Goal: Task Accomplishment & Management: Use online tool/utility

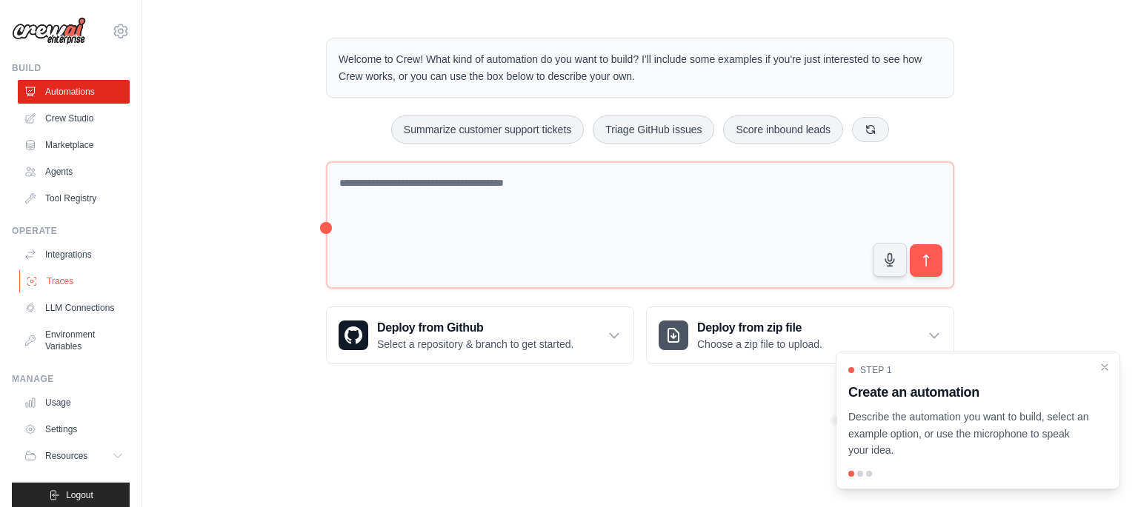
scroll to position [12, 0]
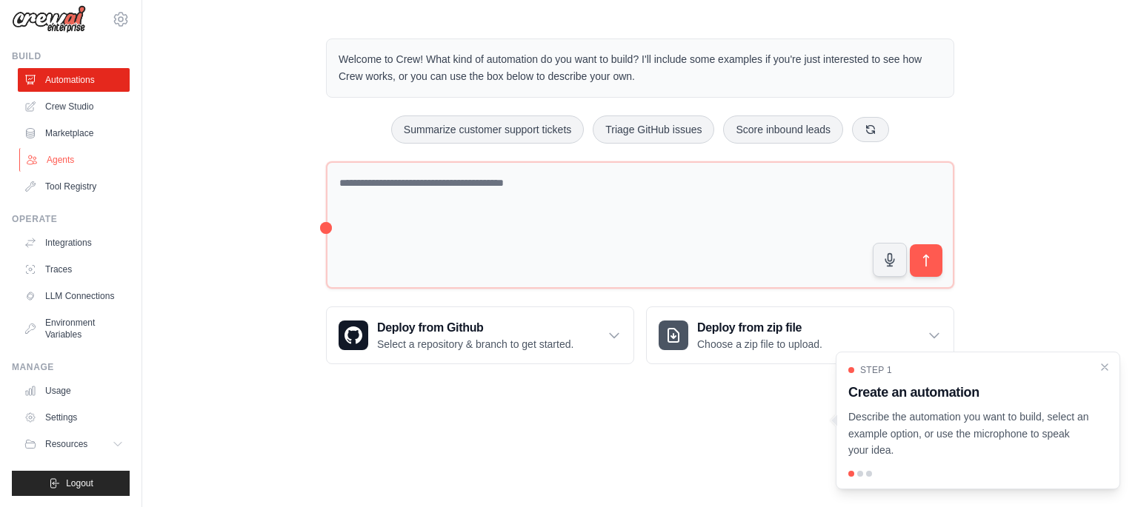
click at [79, 169] on link "Agents" at bounding box center [75, 160] width 112 height 24
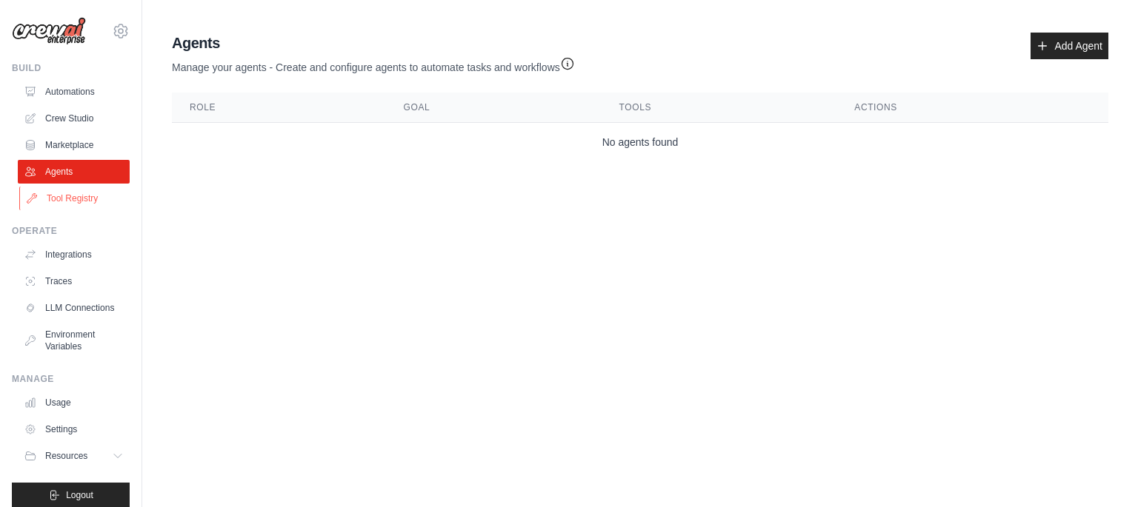
click at [81, 196] on link "Tool Registry" at bounding box center [75, 199] width 112 height 24
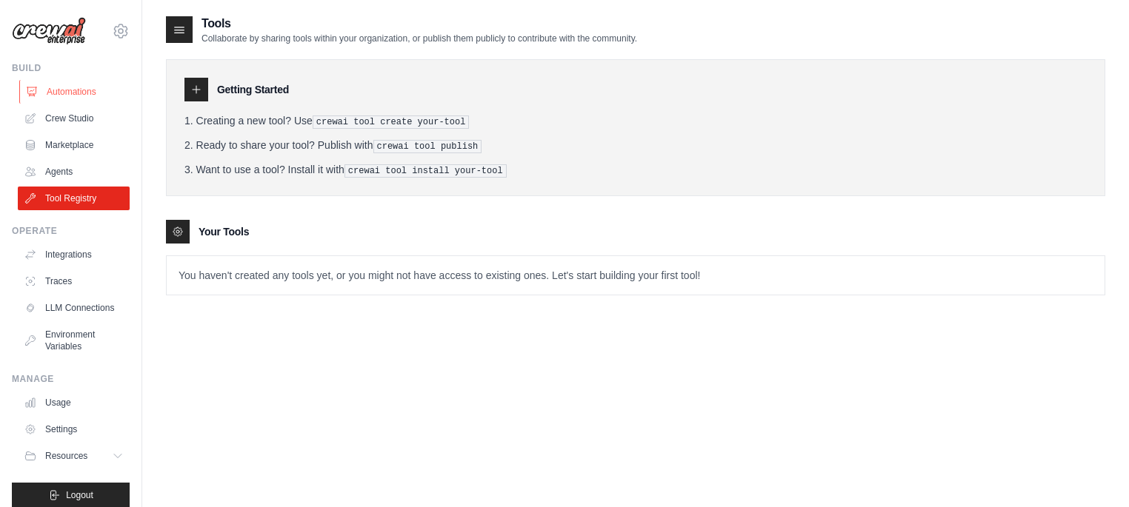
click at [73, 89] on link "Automations" at bounding box center [75, 92] width 112 height 24
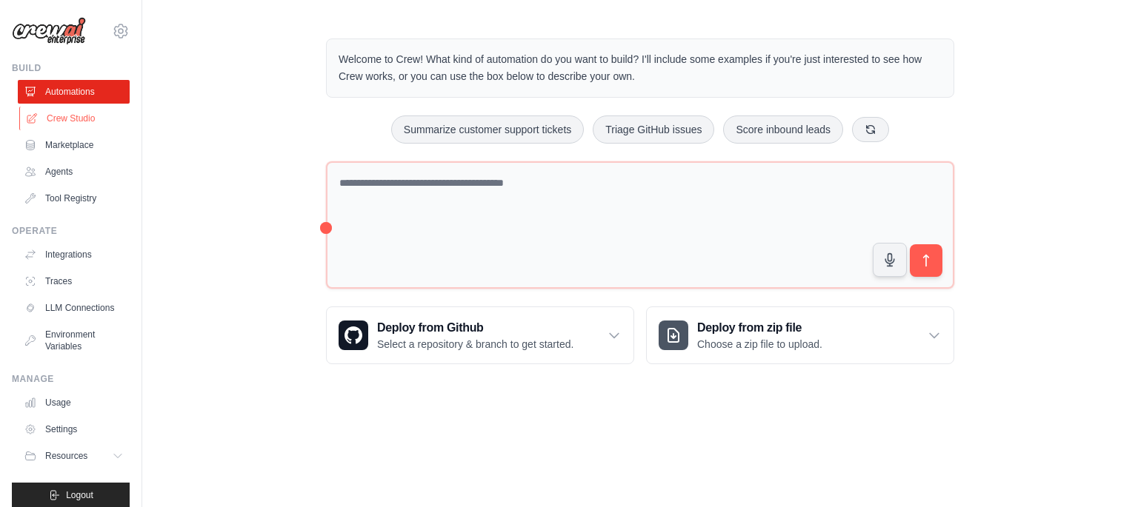
click at [73, 123] on link "Crew Studio" at bounding box center [75, 119] width 112 height 24
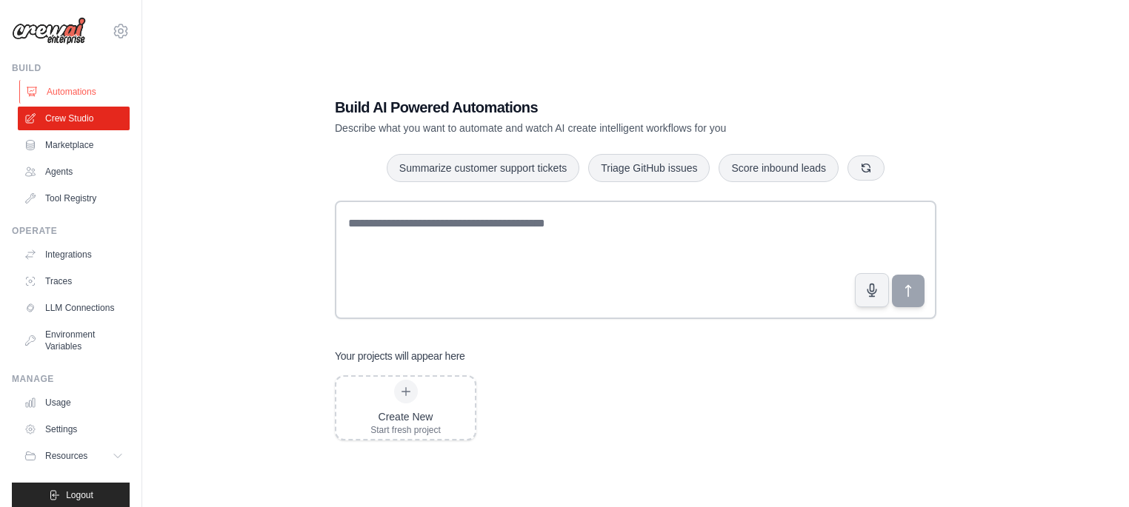
click at [98, 90] on link "Automations" at bounding box center [75, 92] width 112 height 24
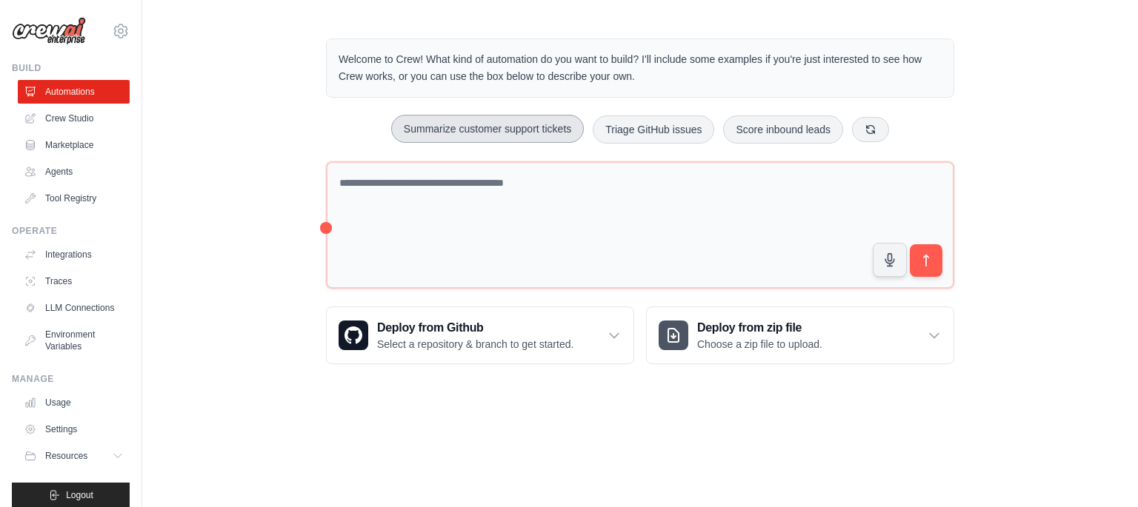
click at [521, 127] on button "Summarize customer support tickets" at bounding box center [487, 129] width 193 height 28
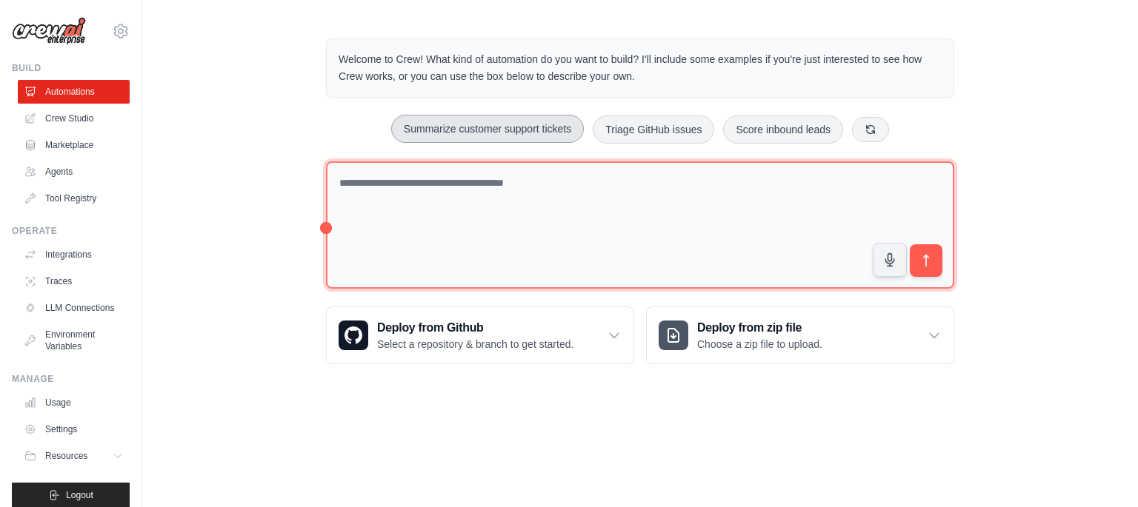
type textarea "**********"
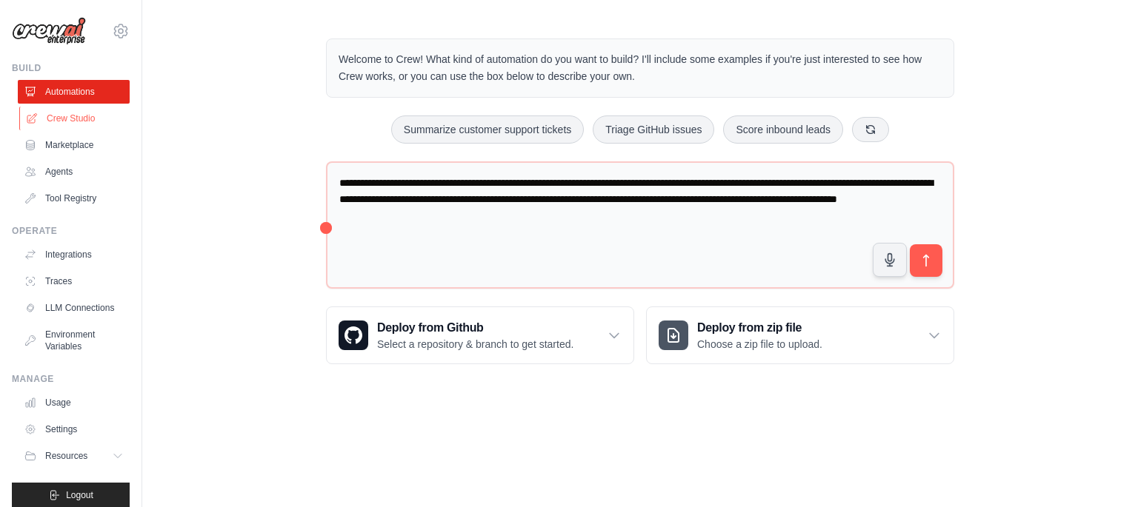
click at [113, 123] on link "Crew Studio" at bounding box center [75, 119] width 112 height 24
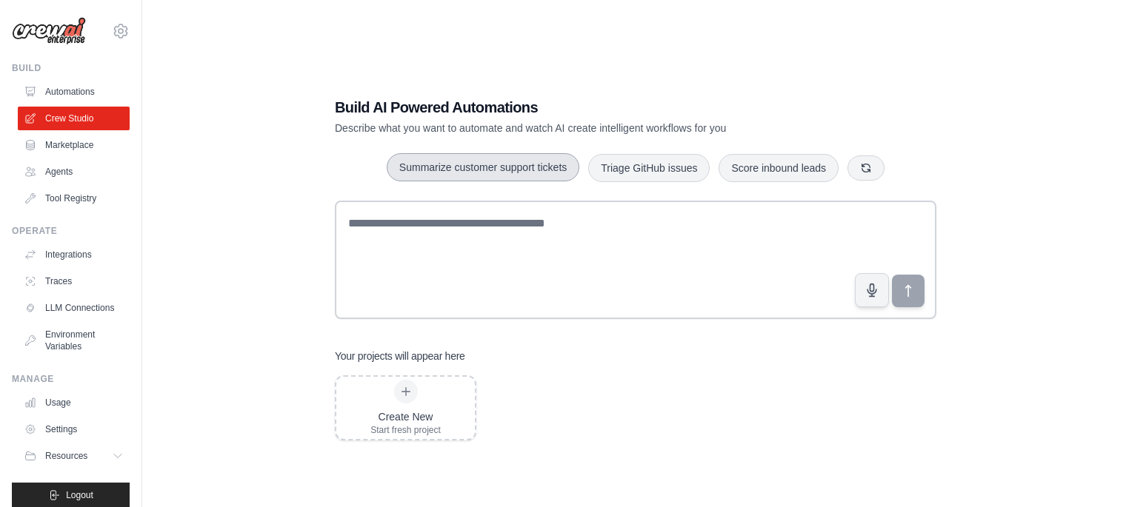
click at [545, 169] on button "Summarize customer support tickets" at bounding box center [483, 167] width 193 height 28
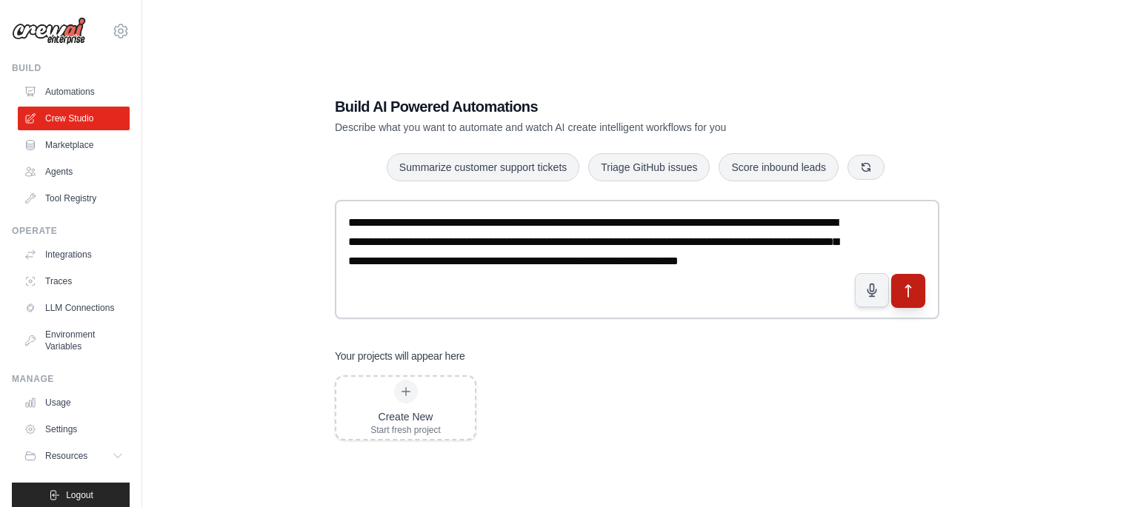
click at [908, 283] on icon "submit" at bounding box center [909, 291] width 16 height 16
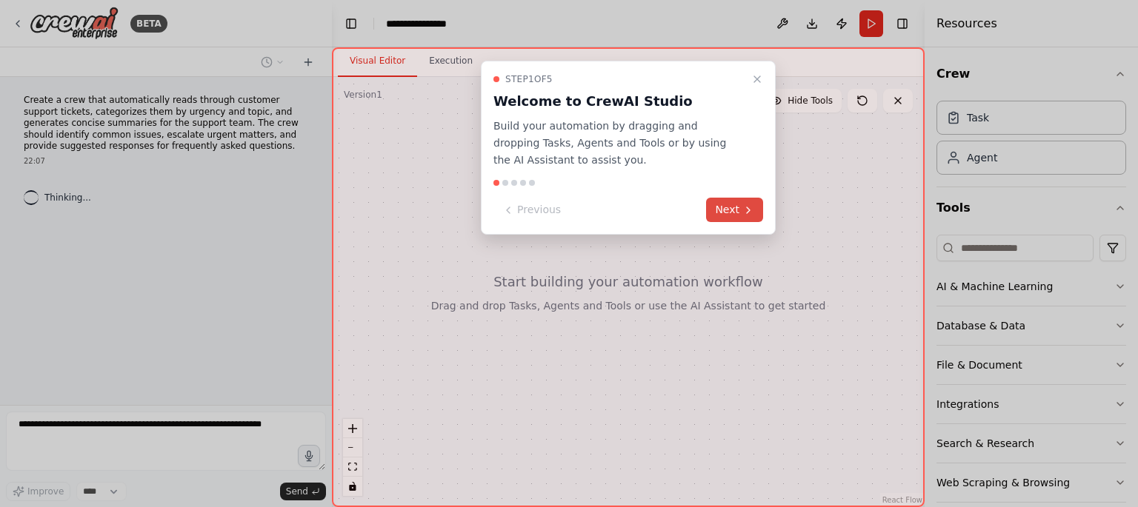
click at [736, 220] on button "Next" at bounding box center [734, 210] width 57 height 24
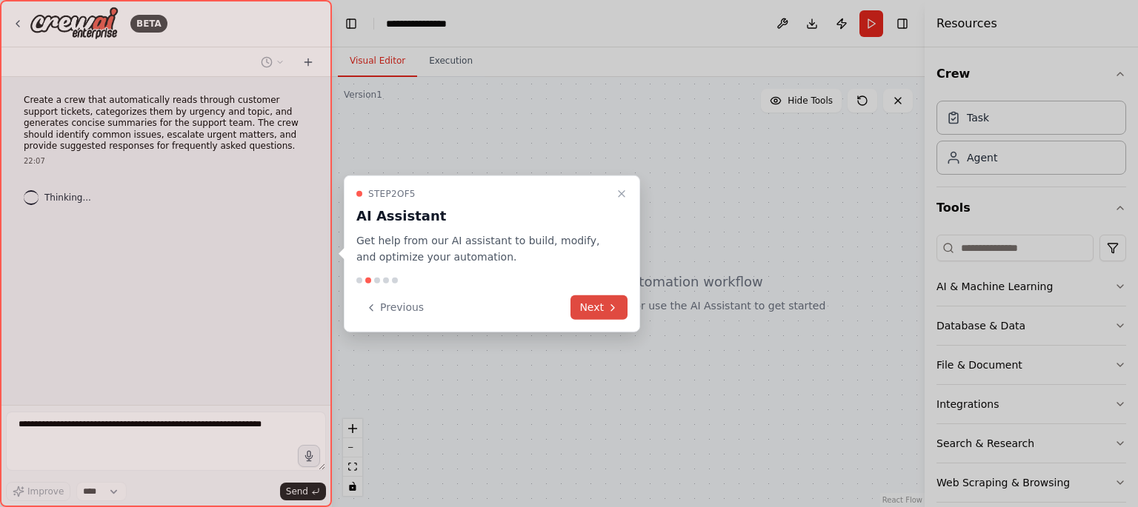
click at [593, 309] on button "Next" at bounding box center [598, 308] width 57 height 24
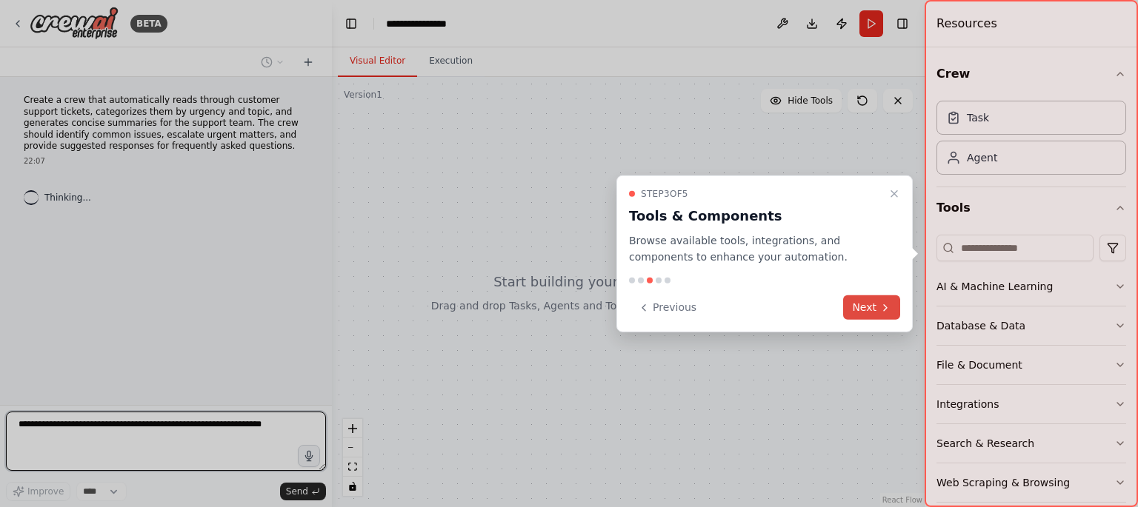
click at [874, 305] on button "Next" at bounding box center [871, 308] width 57 height 24
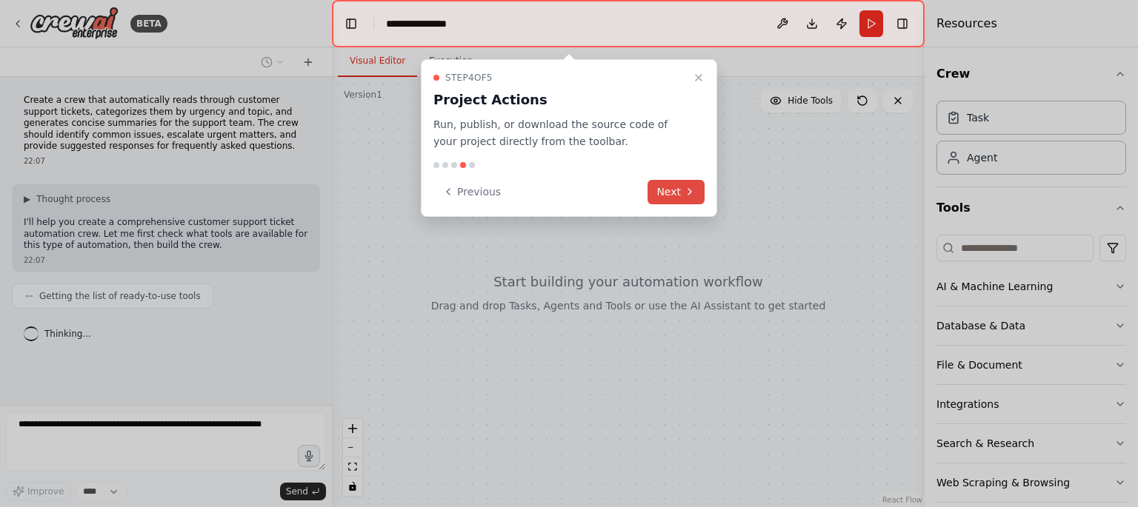
click at [682, 199] on button "Next" at bounding box center [676, 192] width 57 height 24
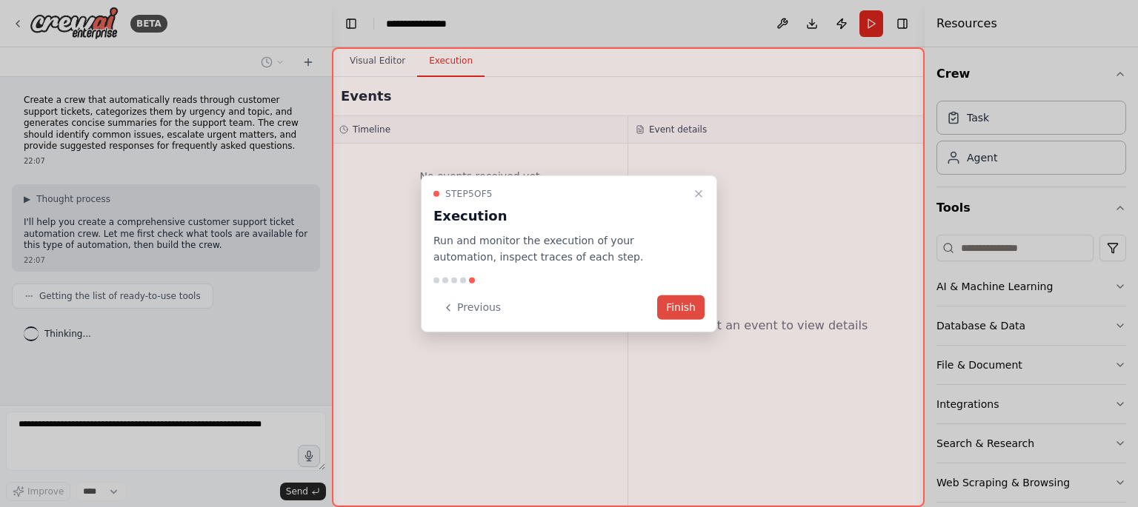
click at [685, 311] on button "Finish" at bounding box center [680, 308] width 47 height 24
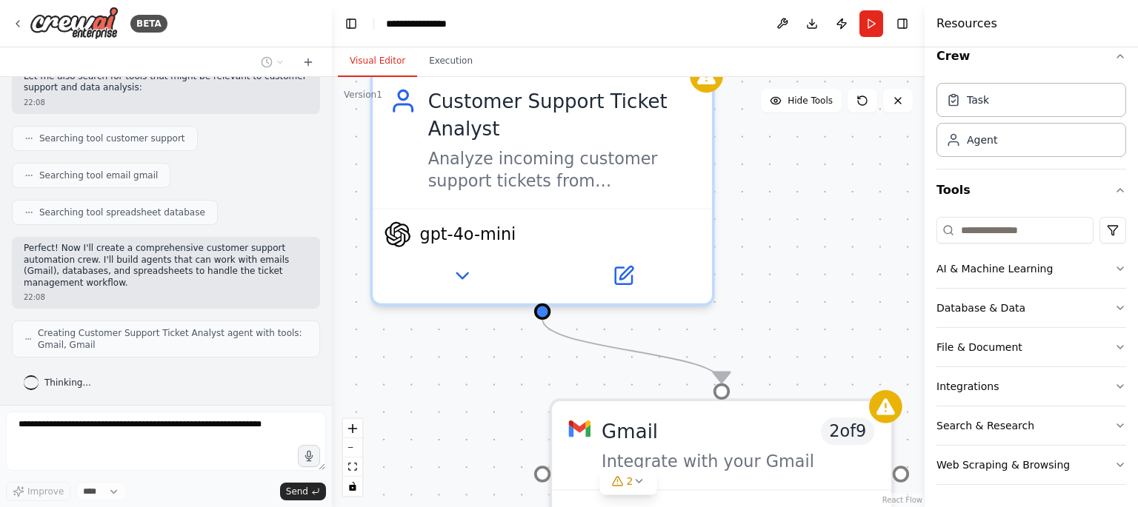
scroll to position [304, 0]
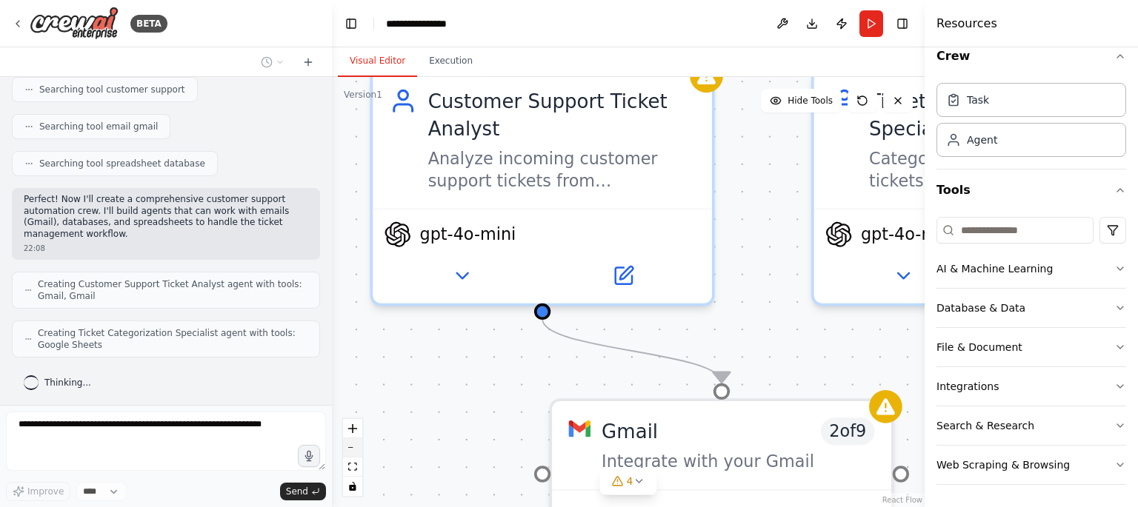
click at [352, 447] on icon "zoom out" at bounding box center [352, 447] width 9 height 1
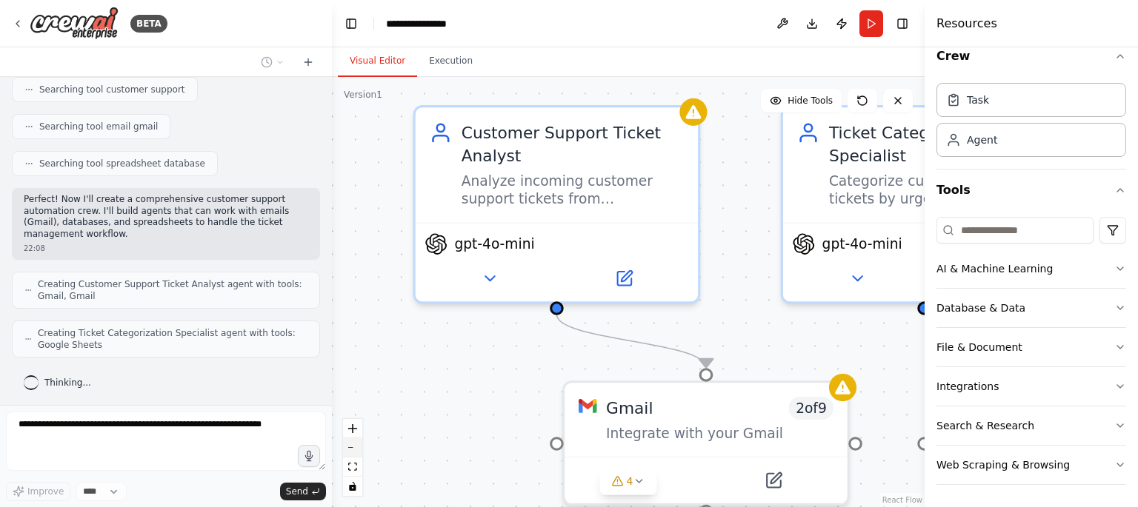
click at [352, 447] on icon "zoom out" at bounding box center [352, 447] width 9 height 1
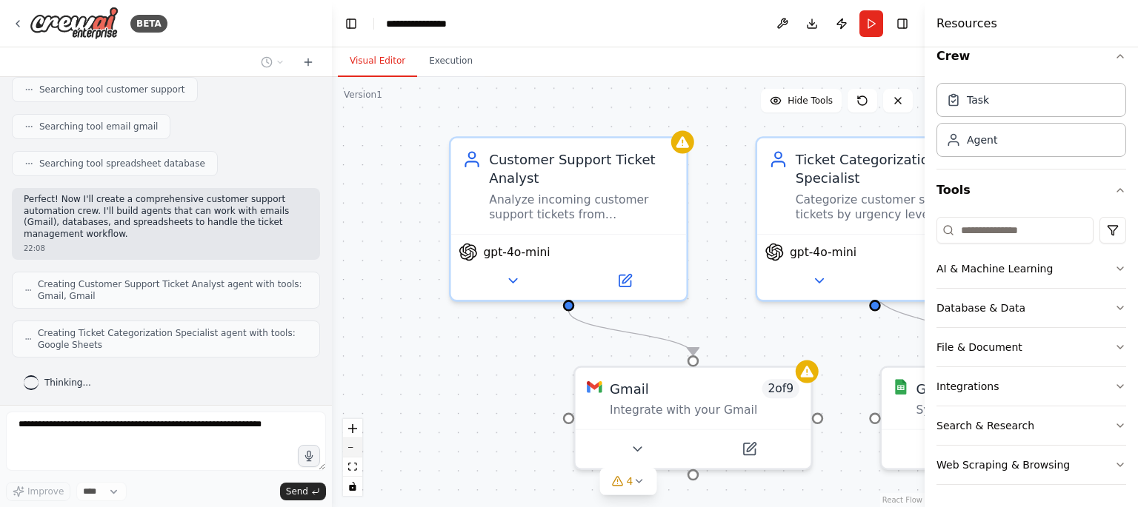
click at [352, 447] on icon "zoom out" at bounding box center [352, 447] width 9 height 1
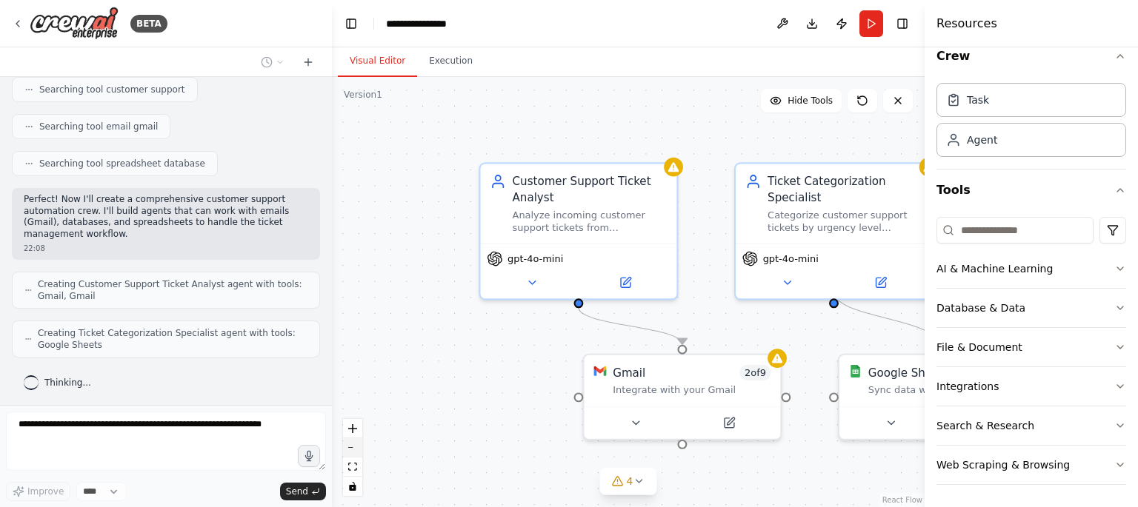
click at [352, 447] on icon "zoom out" at bounding box center [352, 447] width 9 height 1
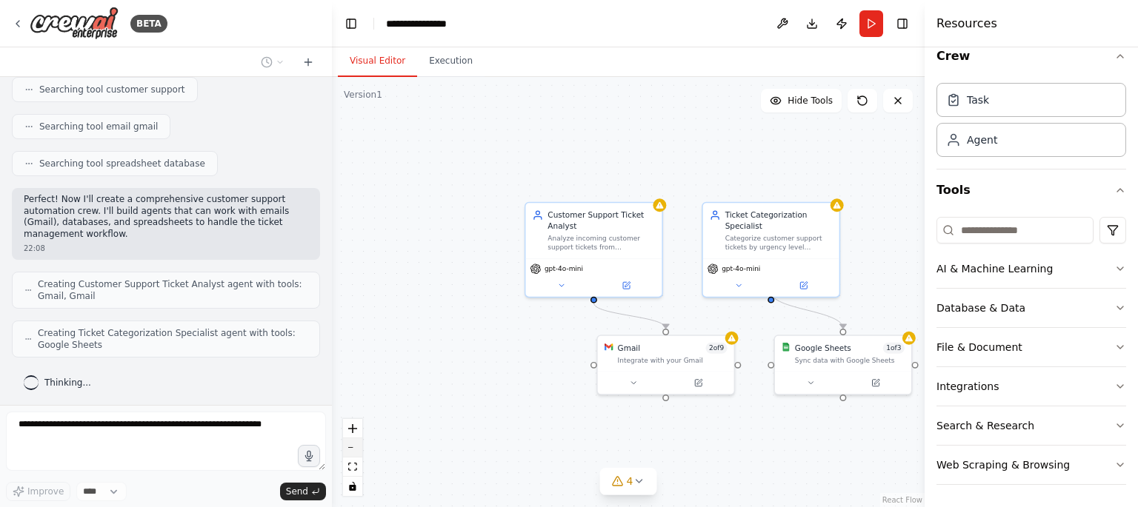
click at [352, 447] on icon "zoom out" at bounding box center [352, 447] width 9 height 1
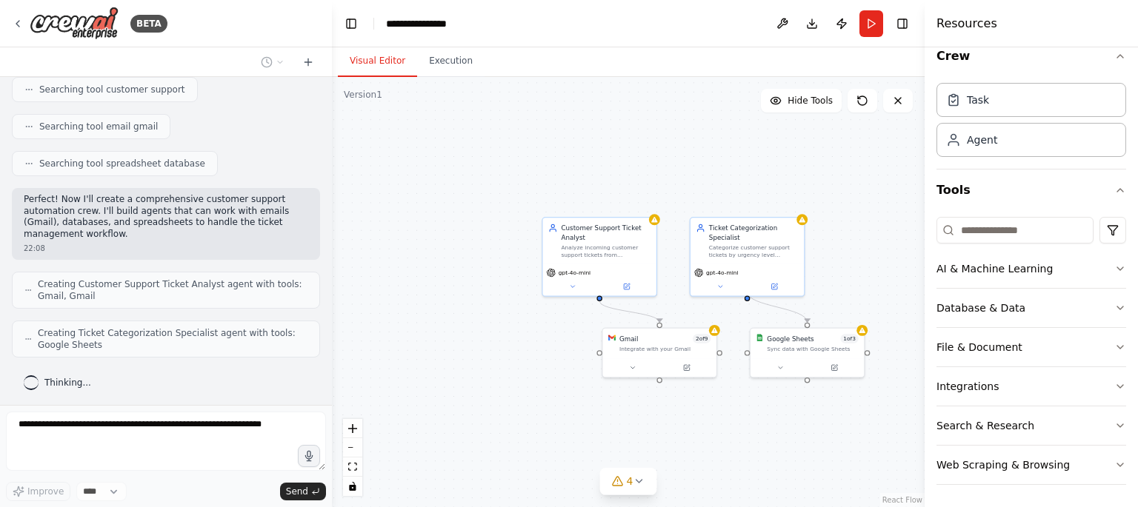
scroll to position [353, 0]
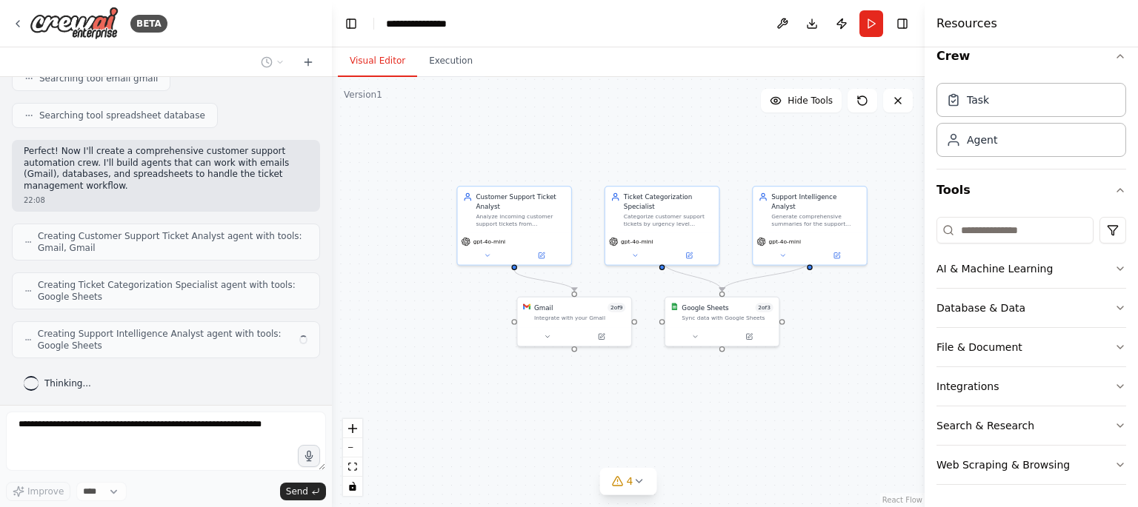
drag, startPoint x: 522, startPoint y: 322, endPoint x: 436, endPoint y: 291, distance: 90.5
click at [436, 291] on div ".deletable-edge-delete-btn { width: 20px; height: 20px; border: 0px solid #ffff…" at bounding box center [628, 292] width 593 height 430
click at [353, 427] on icon "zoom in" at bounding box center [352, 429] width 9 height 9
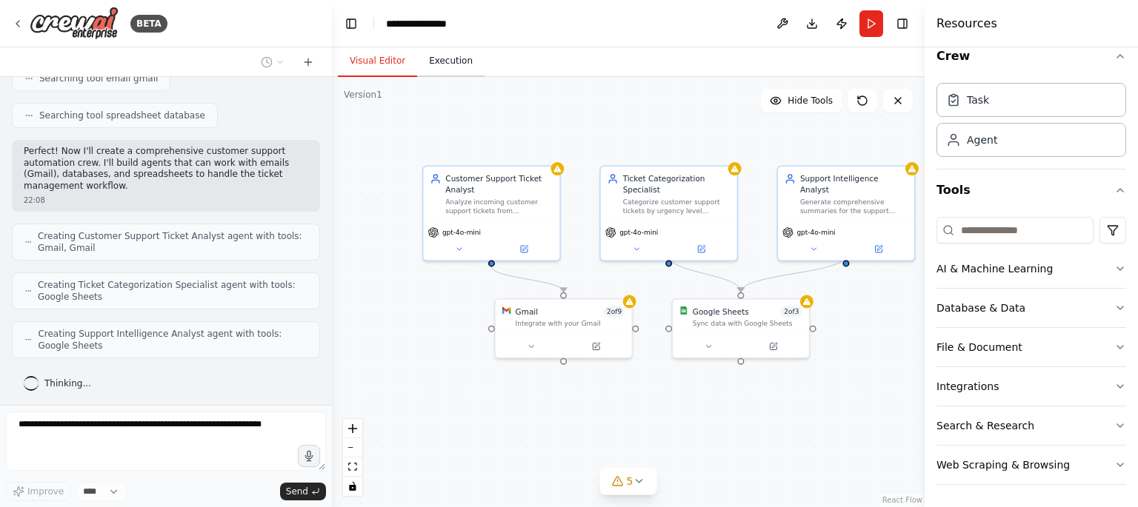
scroll to position [402, 0]
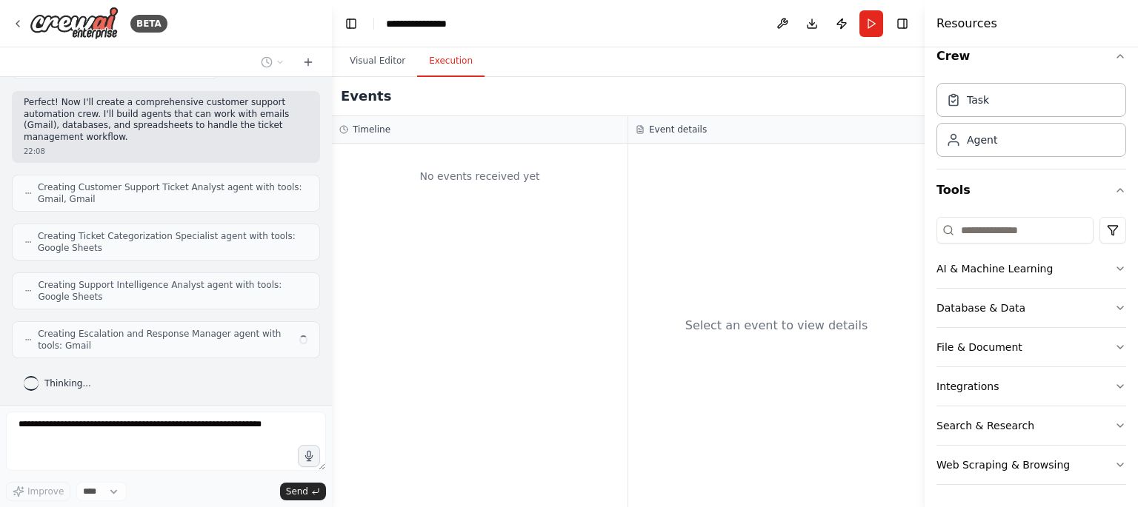
click at [453, 65] on button "Execution" at bounding box center [450, 61] width 67 height 31
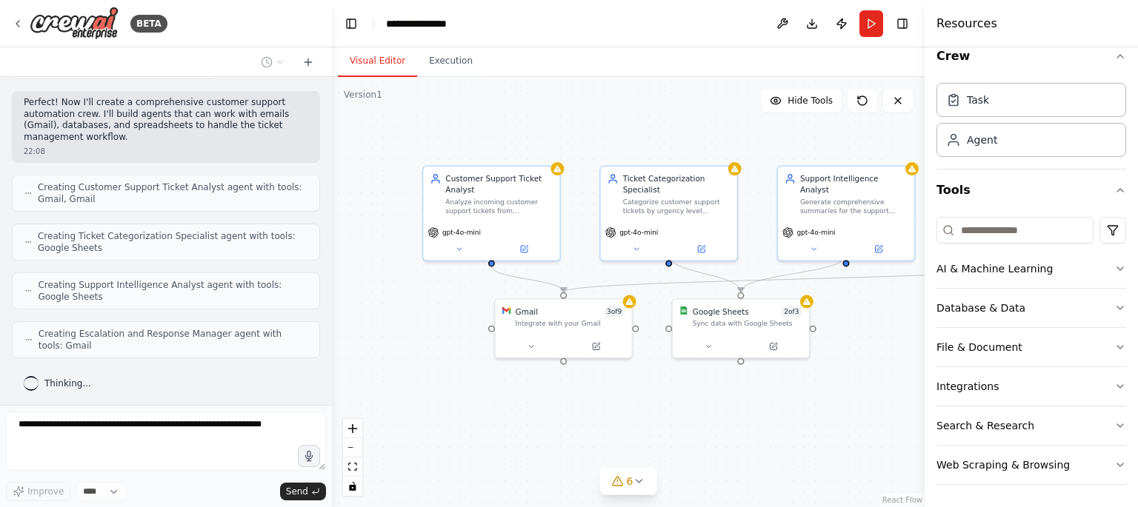
click at [376, 68] on button "Visual Editor" at bounding box center [377, 61] width 79 height 31
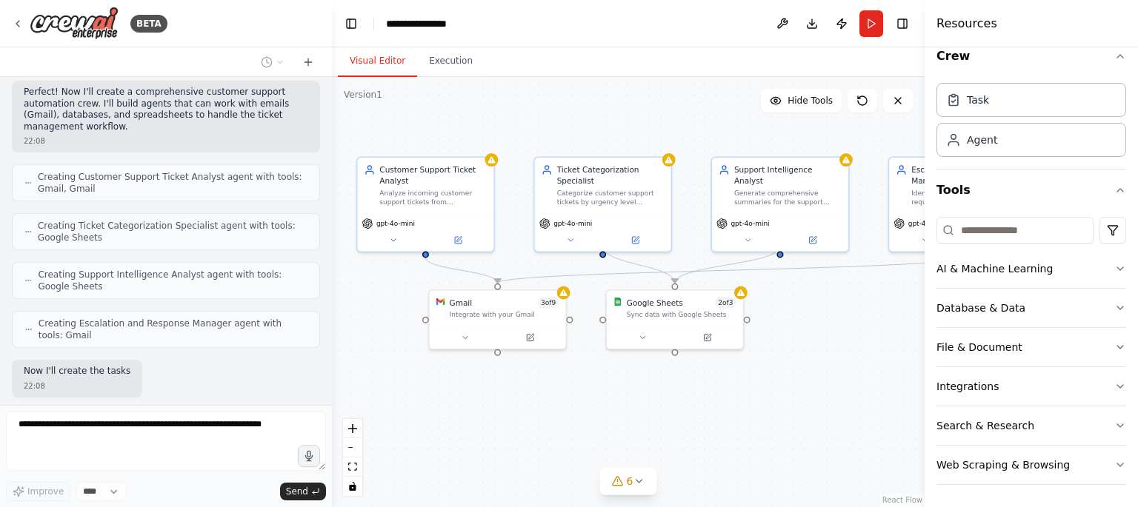
scroll to position [487, 0]
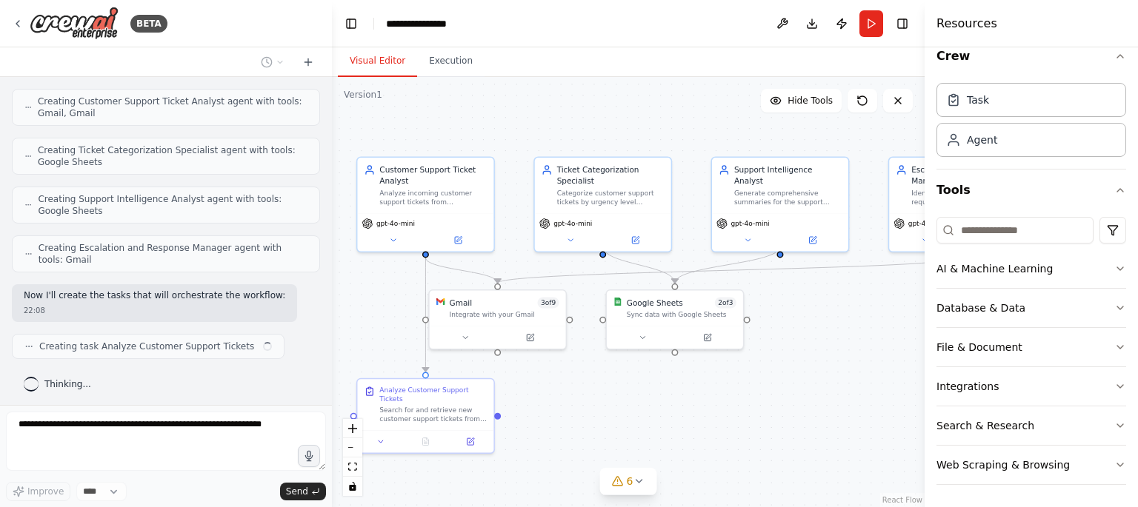
drag, startPoint x: 484, startPoint y: 128, endPoint x: 418, endPoint y: 119, distance: 66.5
click at [418, 119] on div ".deletable-edge-delete-btn { width: 20px; height: 20px; border: 0px solid #ffff…" at bounding box center [628, 292] width 593 height 430
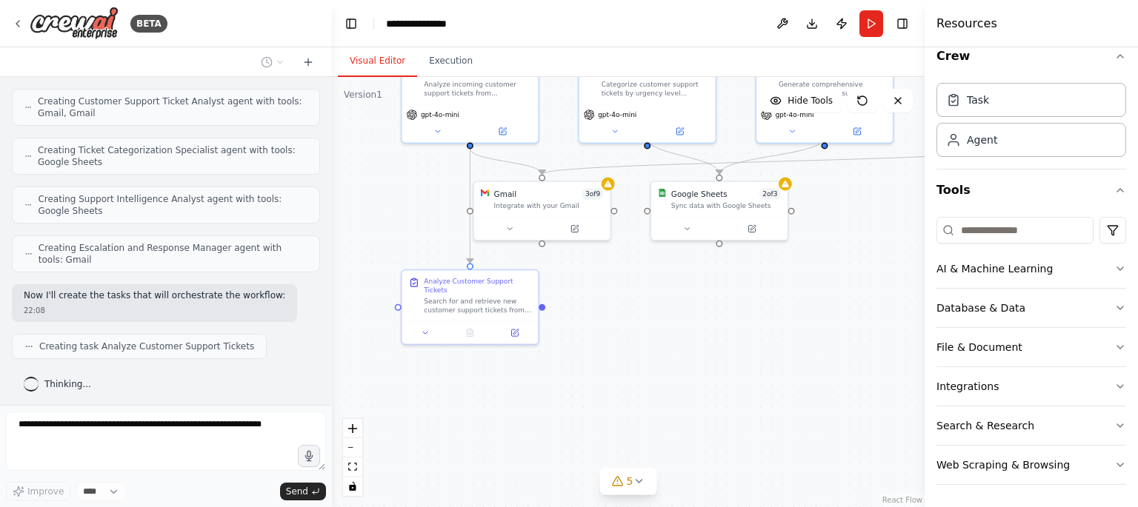
drag, startPoint x: 585, startPoint y: 357, endPoint x: 630, endPoint y: 249, distance: 117.2
click at [630, 249] on div ".deletable-edge-delete-btn { width: 20px; height: 20px; border: 0px solid #ffff…" at bounding box center [628, 292] width 593 height 430
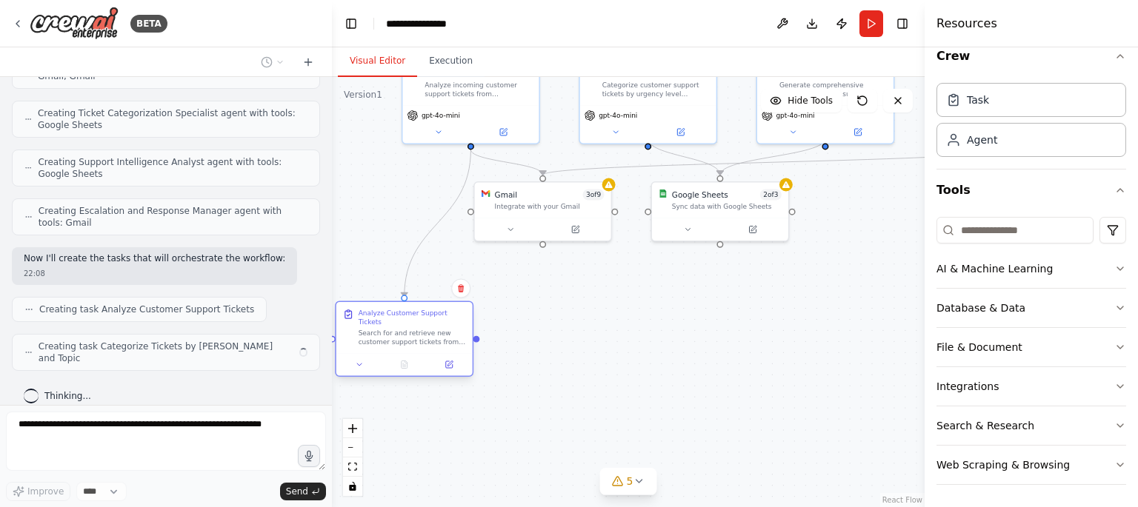
drag, startPoint x: 499, startPoint y: 281, endPoint x: 443, endPoint y: 320, distance: 68.6
click at [443, 320] on div "Analyze Customer Support Tickets Search for and retrieve new customer support t…" at bounding box center [412, 328] width 107 height 38
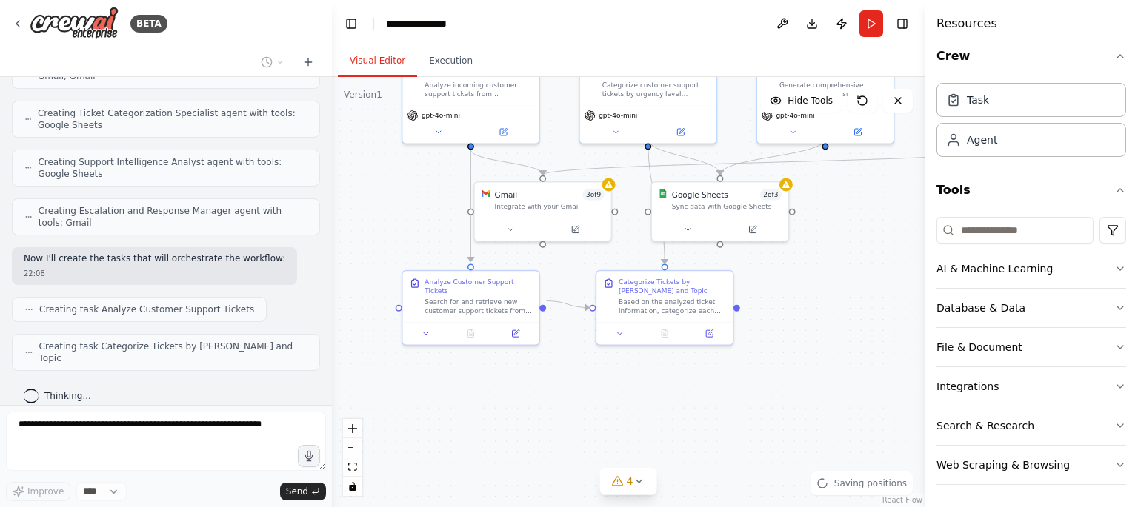
click at [554, 394] on div ".deletable-edge-delete-btn { width: 20px; height: 20px; border: 0px solid #ffff…" at bounding box center [628, 292] width 593 height 430
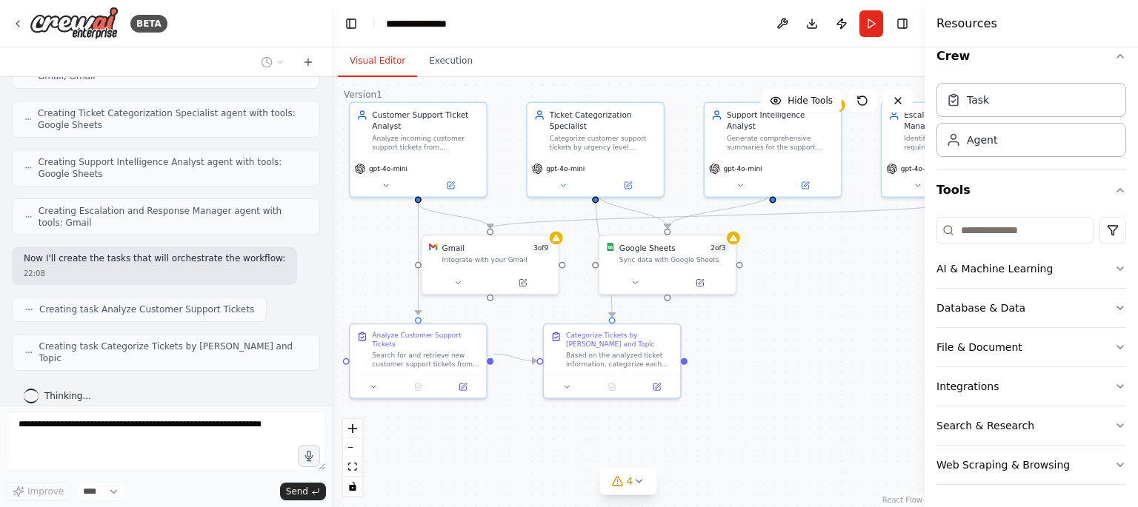
drag, startPoint x: 554, startPoint y: 394, endPoint x: 501, endPoint y: 447, distance: 74.9
click at [501, 447] on div ".deletable-edge-delete-btn { width: 20px; height: 20px; border: 0px solid #ffff…" at bounding box center [628, 292] width 593 height 430
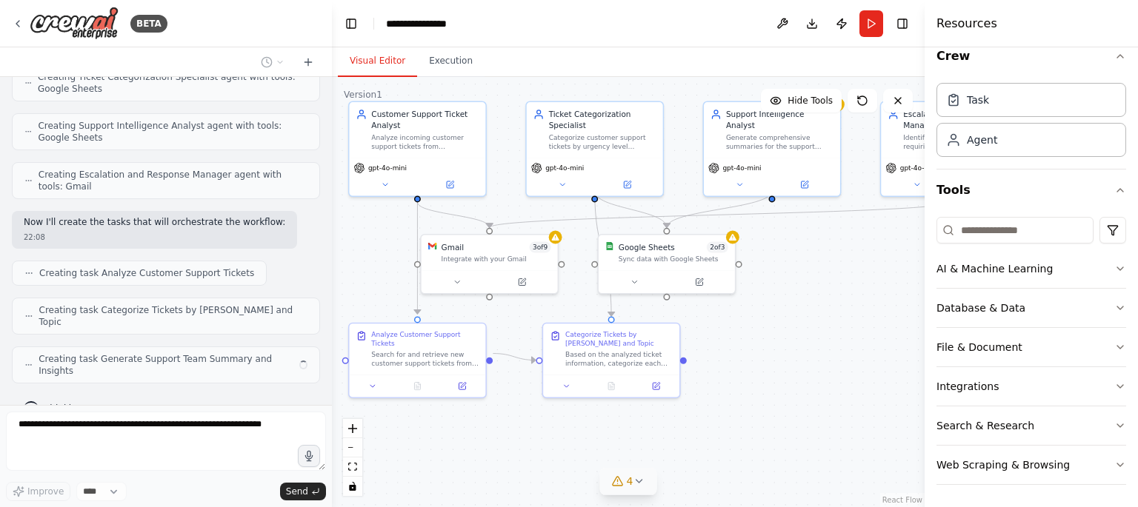
click at [641, 476] on icon at bounding box center [639, 482] width 12 height 12
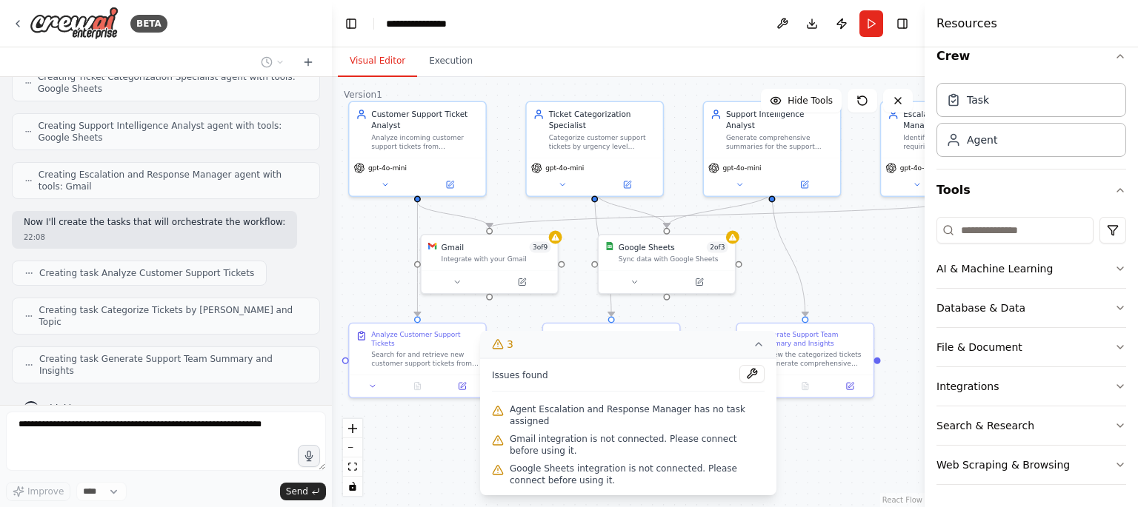
click at [865, 263] on div ".deletable-edge-delete-btn { width: 20px; height: 20px; border: 0px solid #ffff…" at bounding box center [628, 292] width 593 height 430
click at [845, 230] on div ".deletable-edge-delete-btn { width: 20px; height: 20px; border: 0px solid #ffff…" at bounding box center [628, 292] width 593 height 430
click at [761, 350] on icon at bounding box center [759, 345] width 12 height 12
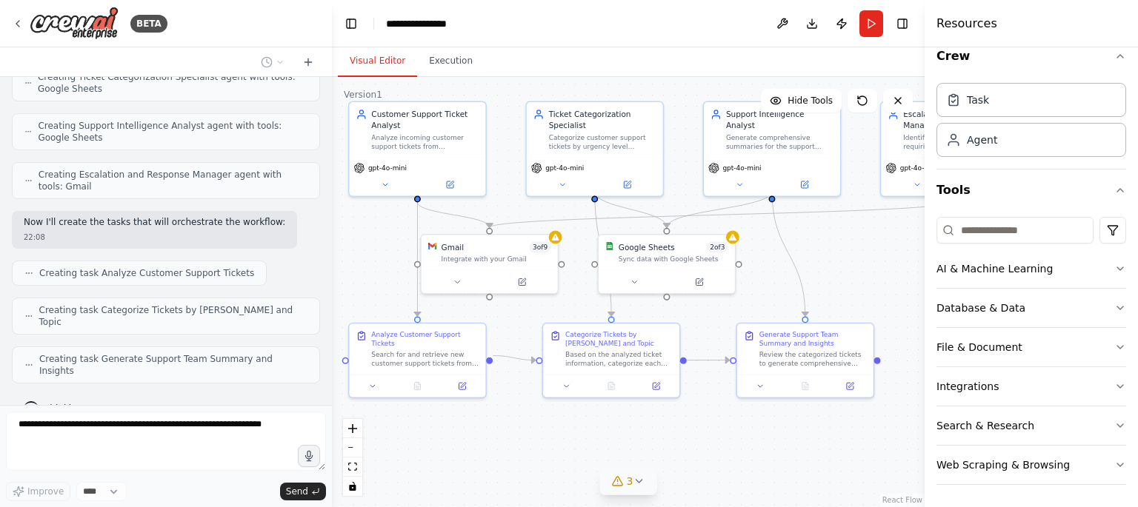
scroll to position [610, 0]
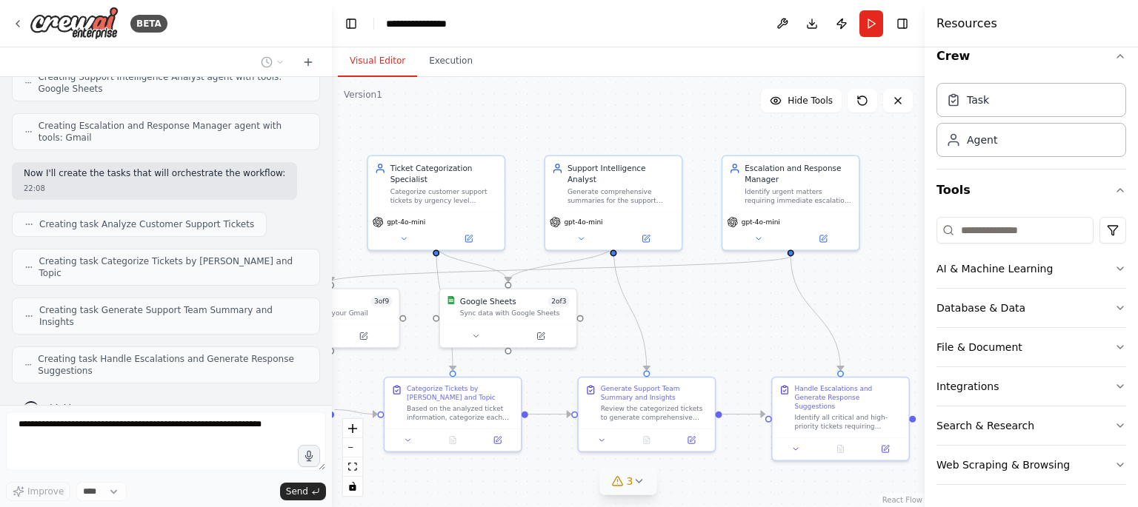
drag, startPoint x: 676, startPoint y: 431, endPoint x: 494, endPoint y: 481, distance: 188.2
click at [494, 481] on div ".deletable-edge-delete-btn { width: 20px; height: 20px; border: 0px solid #ffff…" at bounding box center [628, 292] width 593 height 430
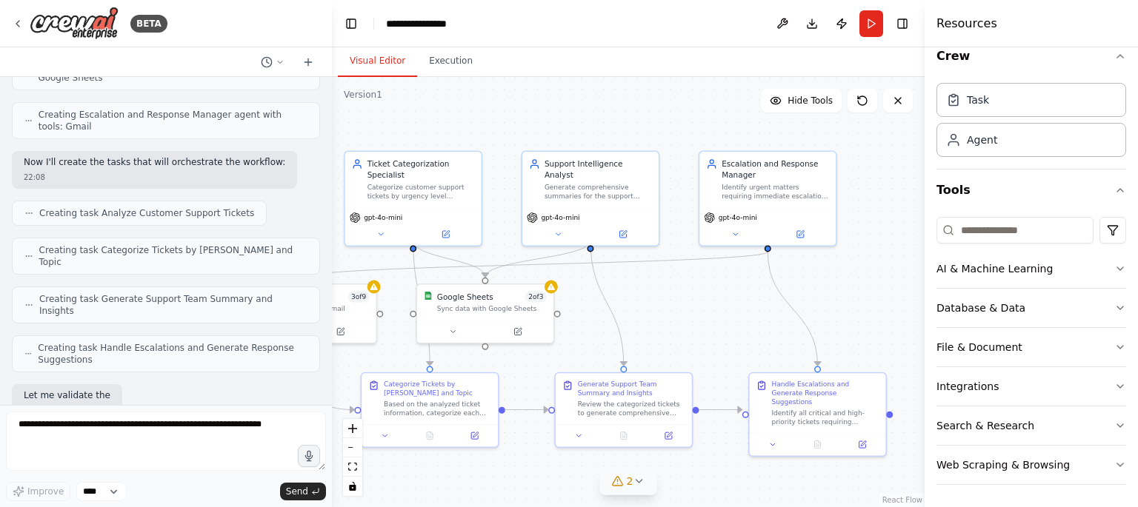
scroll to position [696, 0]
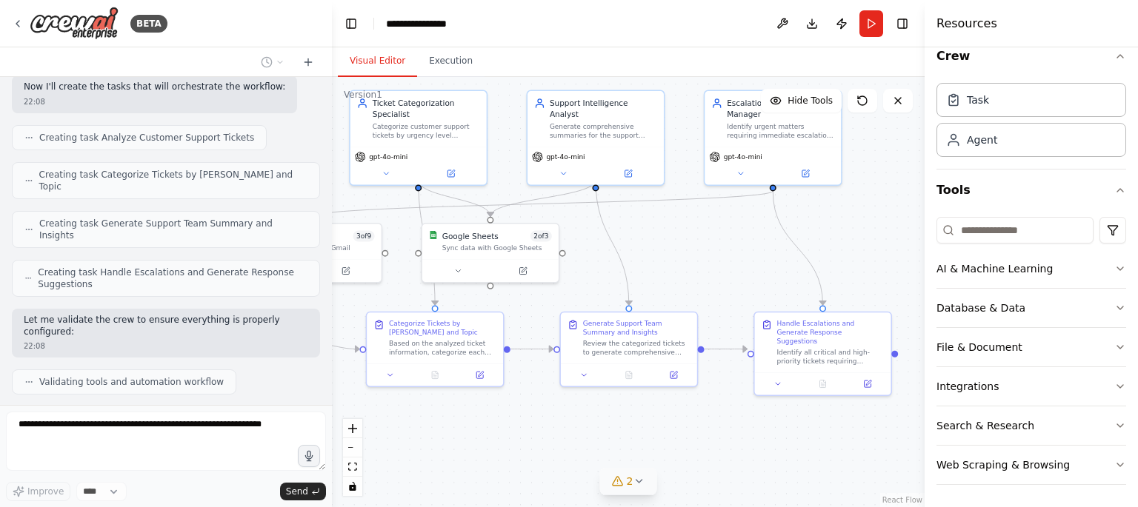
drag, startPoint x: 697, startPoint y: 301, endPoint x: 722, endPoint y: 242, distance: 63.7
click at [722, 242] on div ".deletable-edge-delete-btn { width: 20px; height: 20px; border: 0px solid #ffff…" at bounding box center [628, 292] width 593 height 430
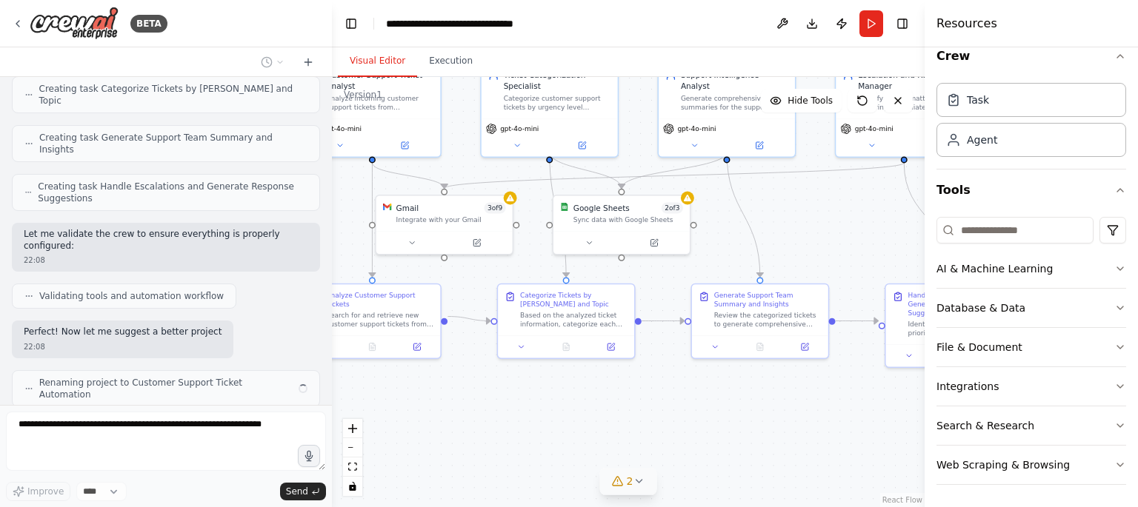
scroll to position [793, 0]
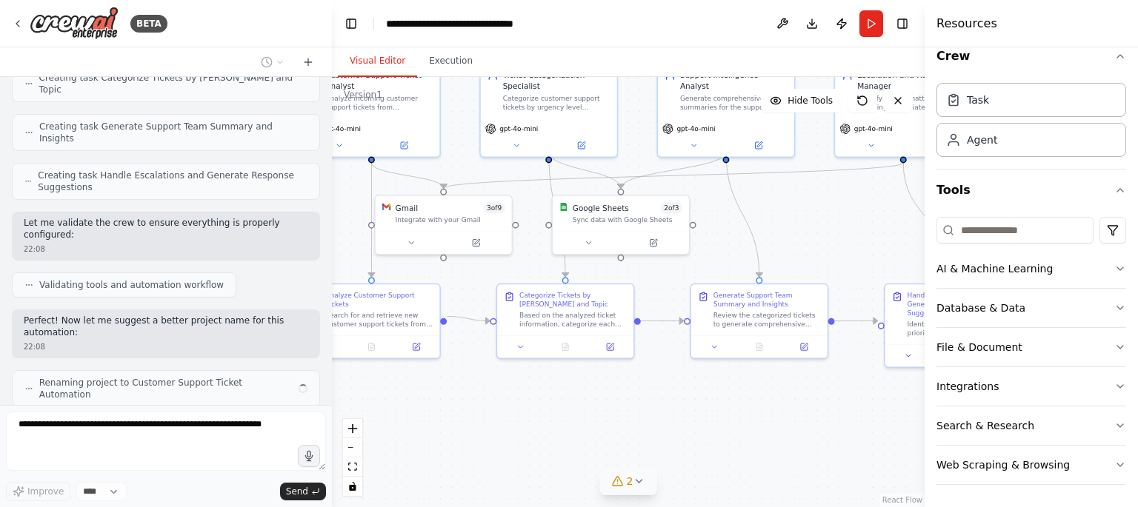
drag, startPoint x: 685, startPoint y: 250, endPoint x: 796, endPoint y: 219, distance: 114.5
click at [796, 219] on div ".deletable-edge-delete-btn { width: 20px; height: 20px; border: 0px solid #ffff…" at bounding box center [628, 292] width 593 height 430
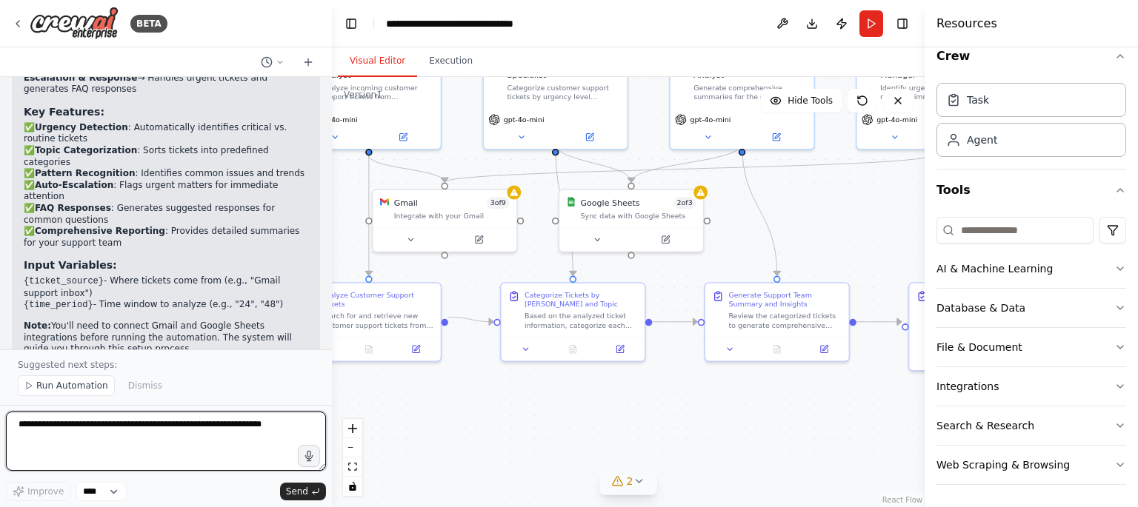
scroll to position [1422, 0]
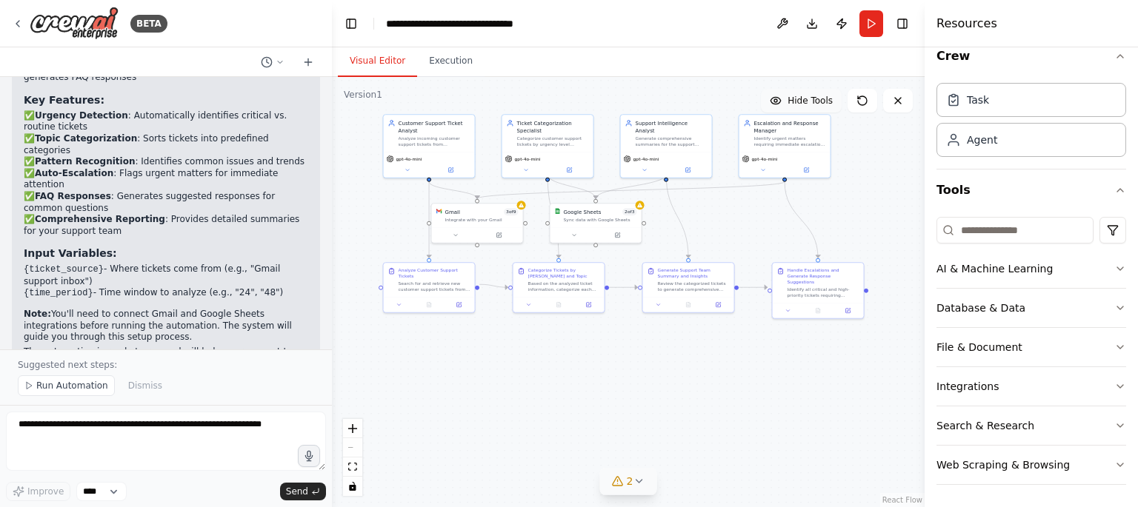
click at [791, 98] on span "Hide Tools" at bounding box center [810, 101] width 45 height 12
click at [791, 98] on span "Show Tools" at bounding box center [808, 101] width 49 height 12
click at [791, 98] on span "Hide Tools" at bounding box center [810, 101] width 45 height 12
click at [789, 98] on span "Show Tools" at bounding box center [808, 101] width 49 height 12
click at [447, 62] on button "Execution" at bounding box center [450, 61] width 67 height 31
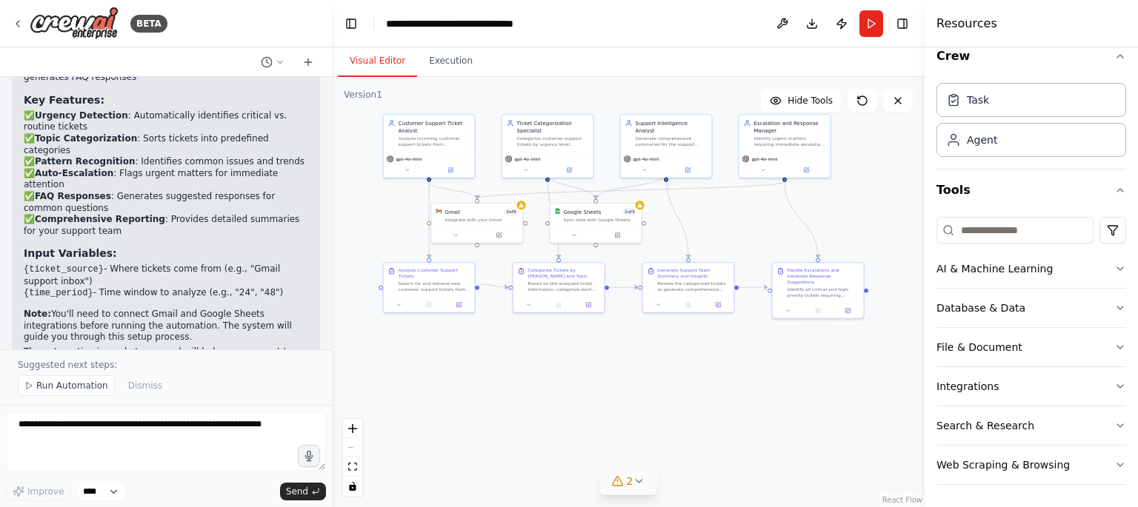
click at [366, 57] on button "Visual Editor" at bounding box center [377, 61] width 79 height 31
click at [63, 395] on button "Run Automation" at bounding box center [66, 386] width 97 height 21
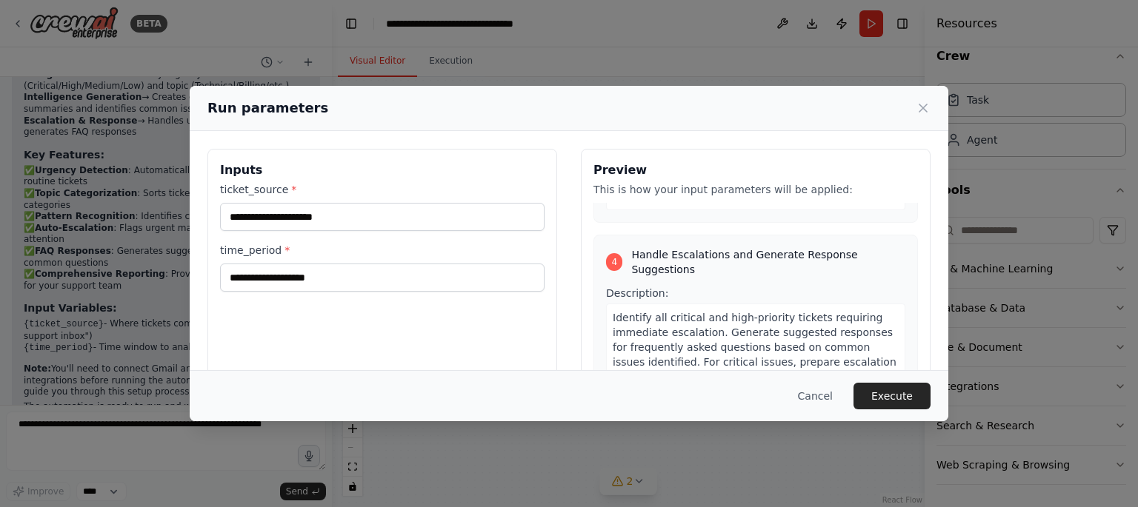
scroll to position [0, 0]
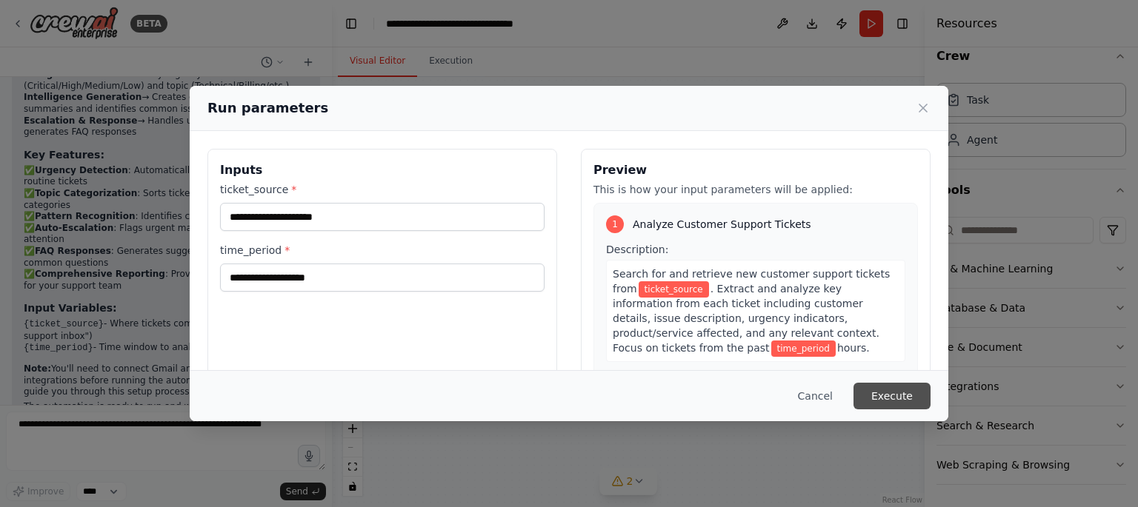
click at [898, 386] on button "Execute" at bounding box center [891, 396] width 77 height 27
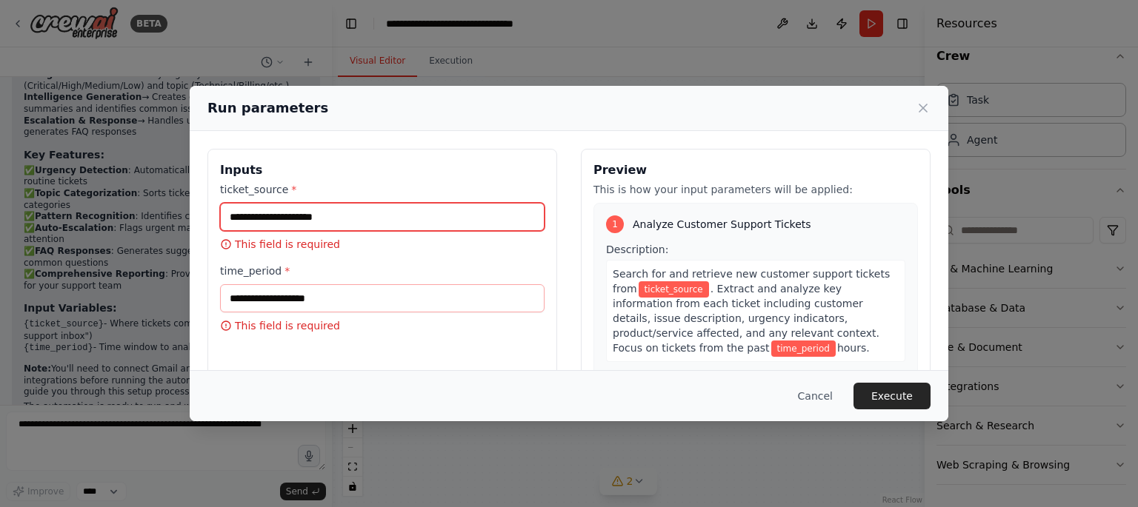
click at [445, 213] on input "ticket_source *" at bounding box center [382, 217] width 324 height 28
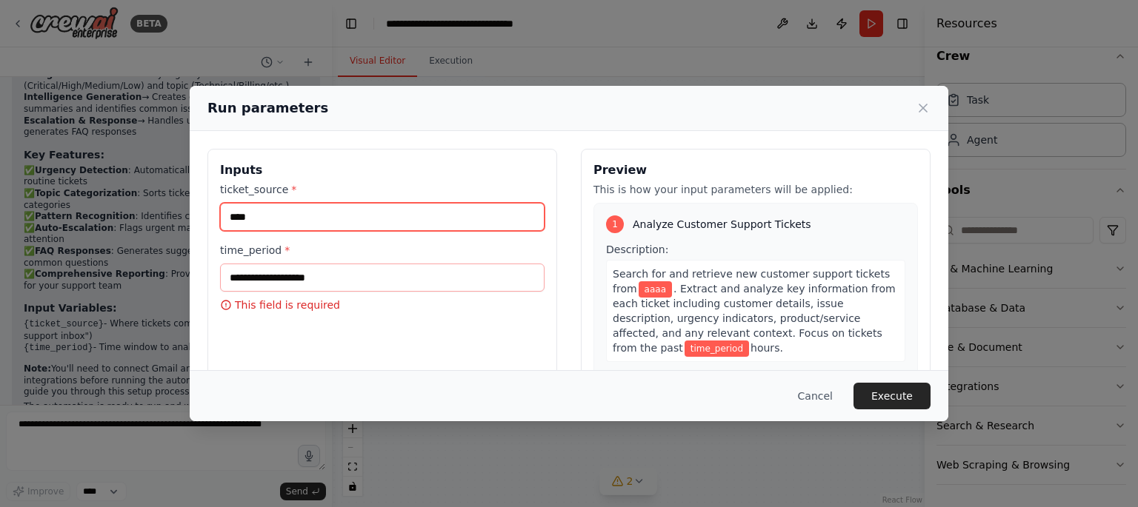
type input "****"
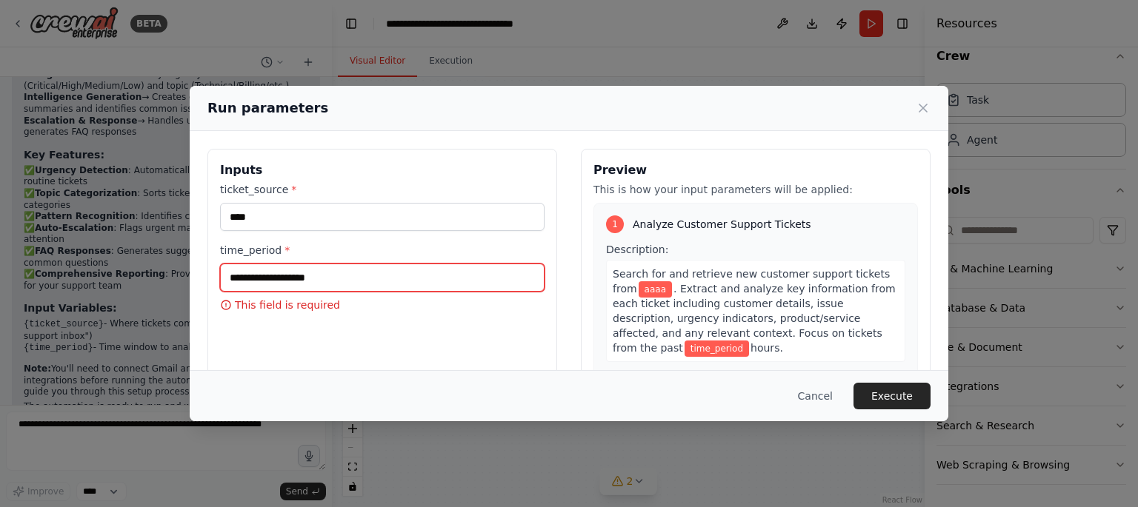
click at [382, 284] on input "time_period *" at bounding box center [382, 278] width 324 height 28
type input "*"
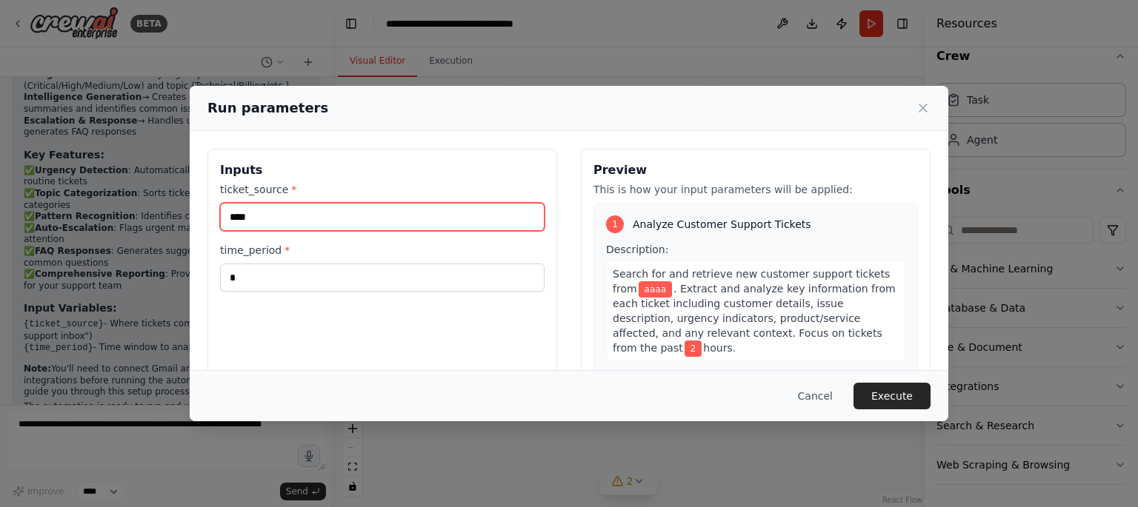
click at [330, 207] on input "****" at bounding box center [382, 217] width 324 height 28
type input "*"
type input "*****"
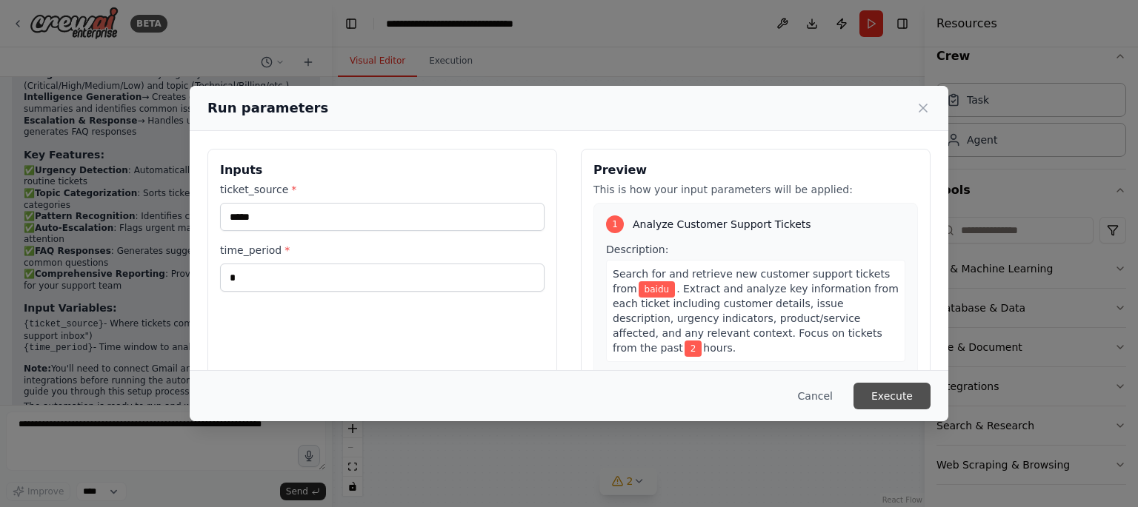
click at [900, 409] on button "Execute" at bounding box center [891, 396] width 77 height 27
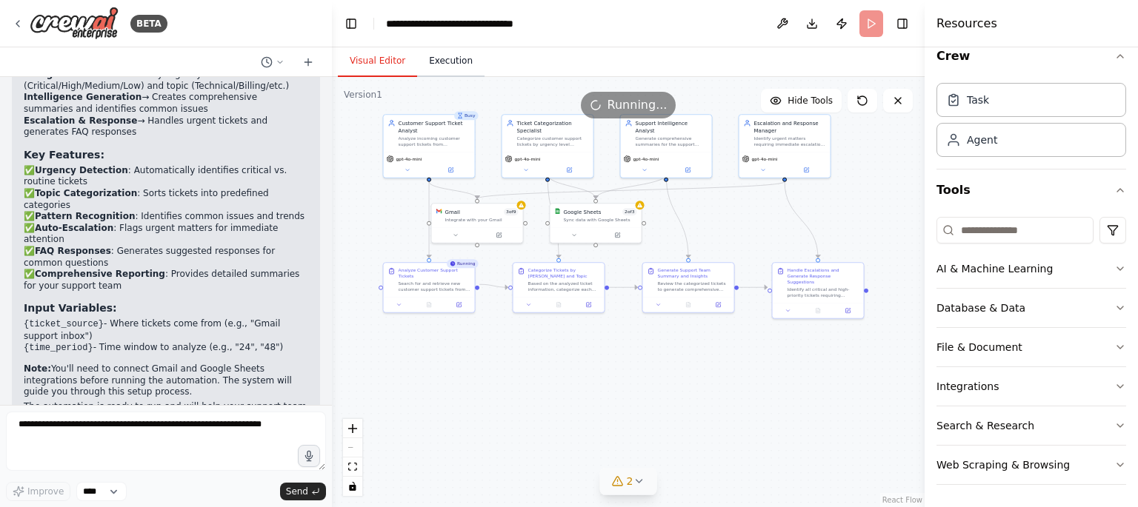
click at [447, 70] on button "Execution" at bounding box center [450, 61] width 67 height 31
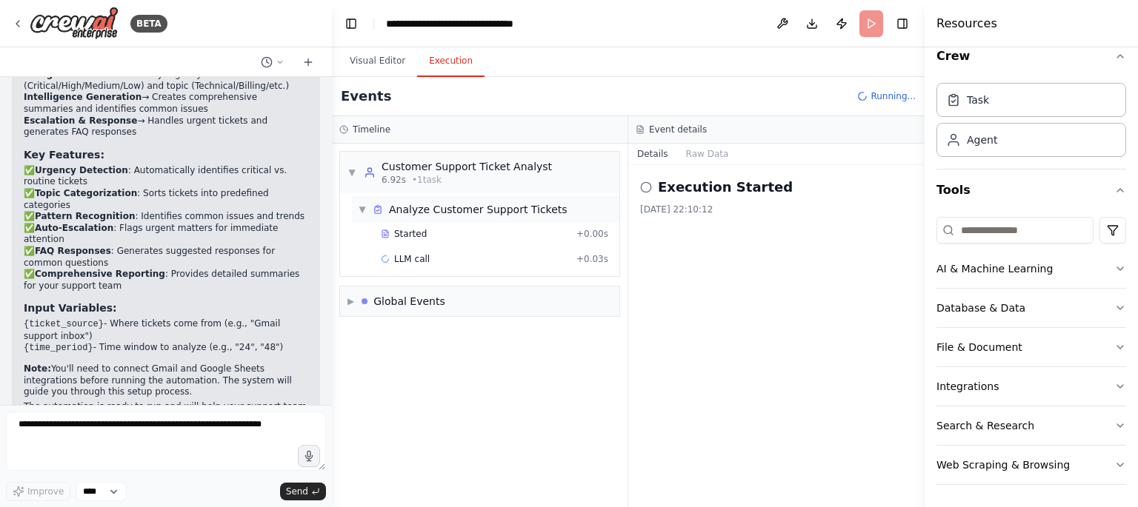
click at [445, 210] on div "Analyze Customer Support Tickets" at bounding box center [478, 209] width 179 height 15
click at [430, 266] on div "▼ Customer Support Ticket Analyst 6.92s • 1 task ▶ Analyze Customer Support Tic…" at bounding box center [480, 326] width 296 height 364
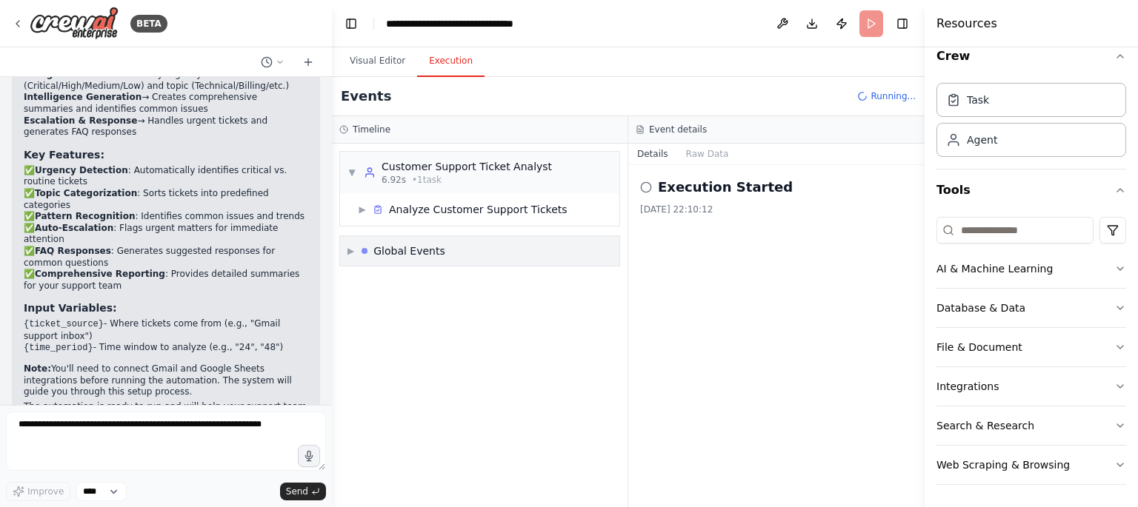
click at [430, 253] on div "Global Events" at bounding box center [409, 251] width 72 height 15
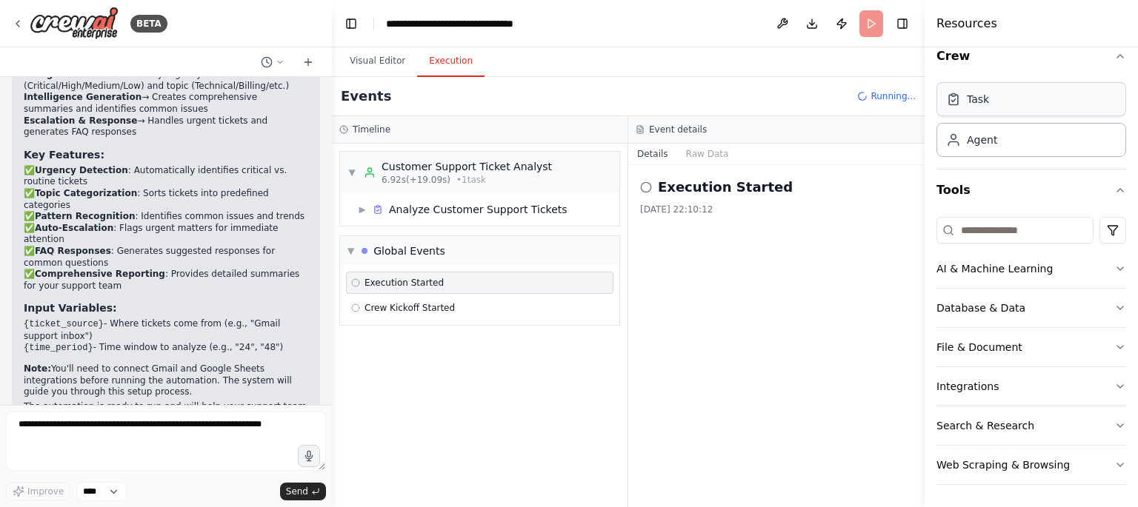
click at [1019, 105] on div "Task" at bounding box center [1031, 99] width 190 height 34
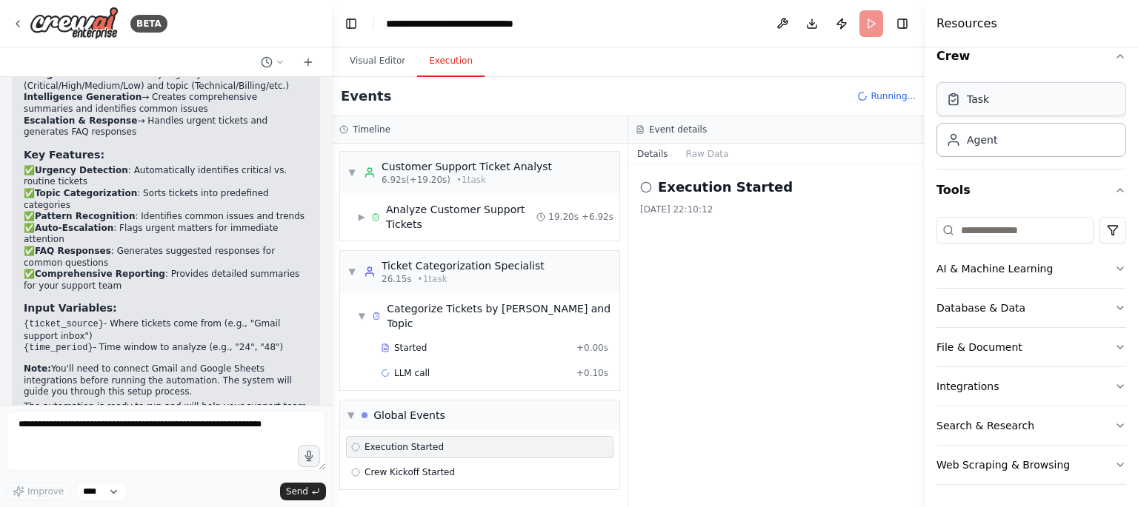
click at [1019, 105] on div "Task" at bounding box center [1031, 99] width 190 height 34
click at [1018, 146] on div "Agent" at bounding box center [1031, 139] width 190 height 34
click at [1018, 147] on div "Agent" at bounding box center [1031, 139] width 190 height 34
click at [1017, 147] on div "Agent" at bounding box center [1031, 139] width 190 height 34
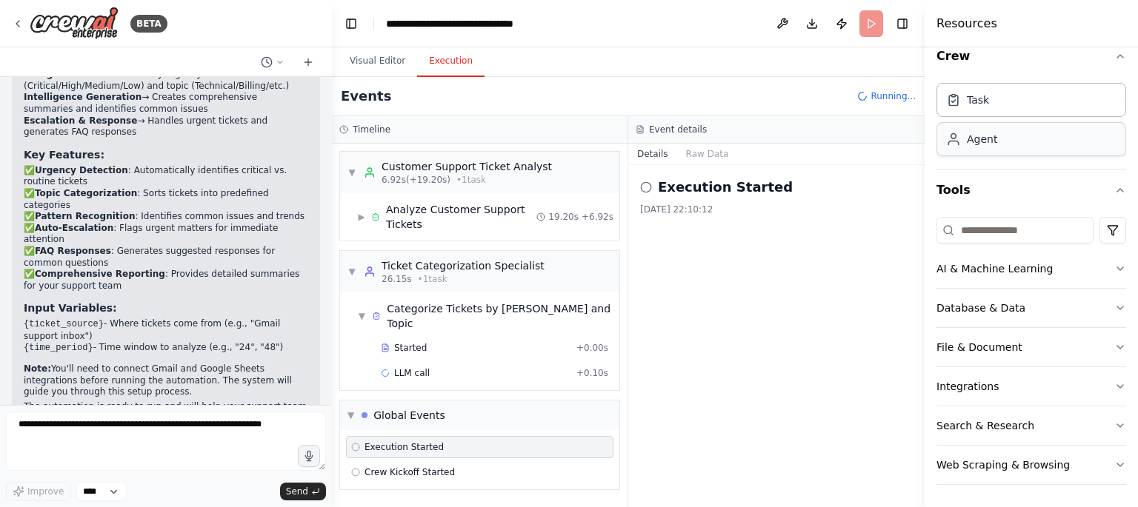
click at [1017, 147] on div "Agent" at bounding box center [1031, 139] width 190 height 34
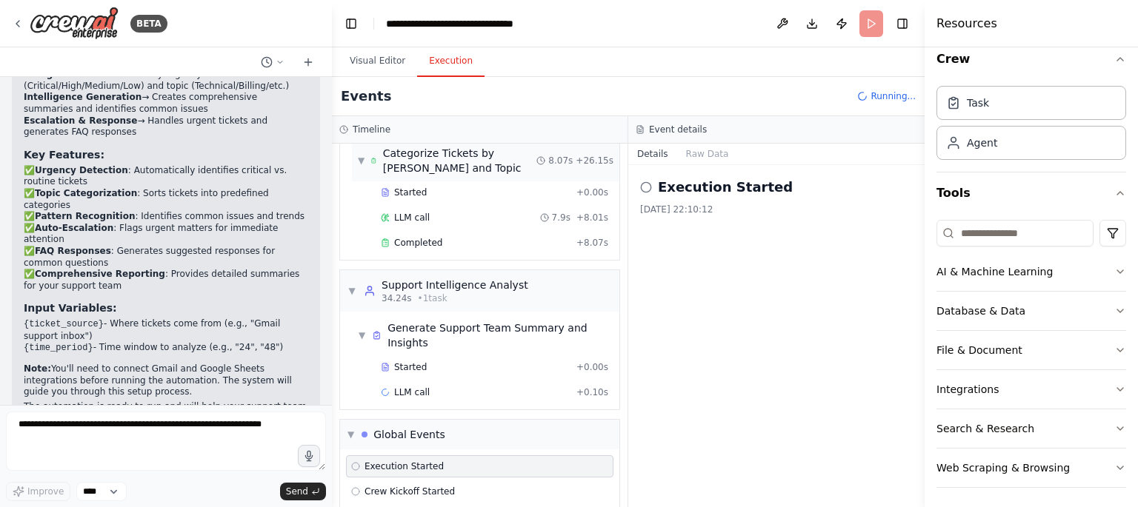
scroll to position [151, 0]
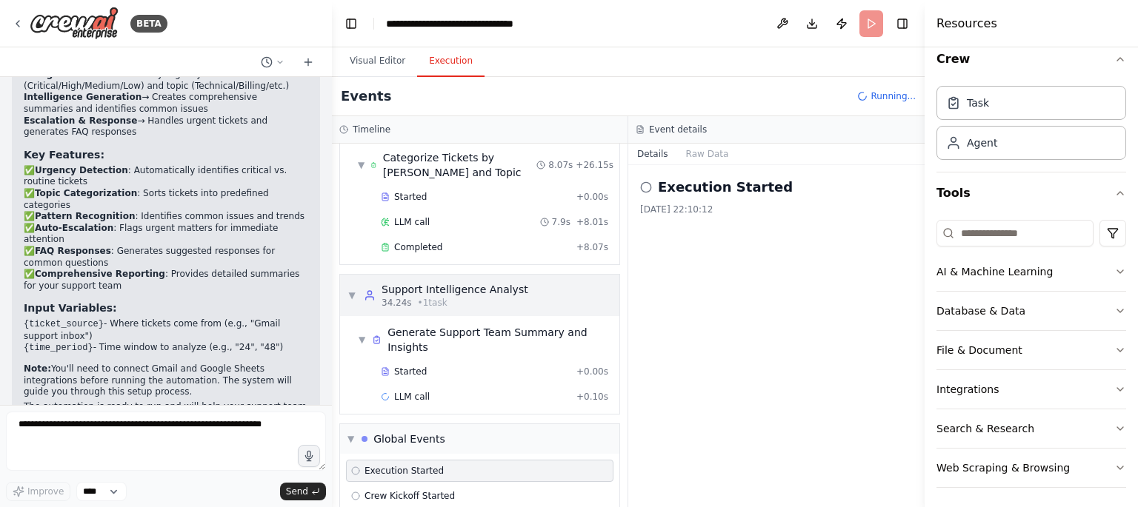
click at [362, 301] on div "▼ Support Intelligence Analyst 34.24s • 1 task" at bounding box center [437, 295] width 181 height 27
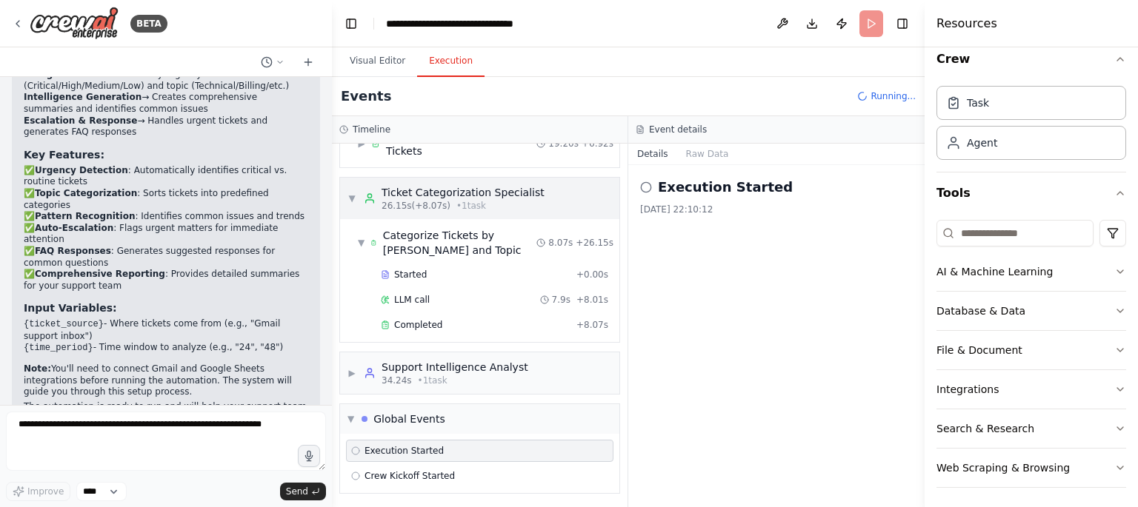
click at [357, 190] on div "▼ Ticket Categorization Specialist 26.15s (+8.07s) • 1 task" at bounding box center [445, 198] width 197 height 27
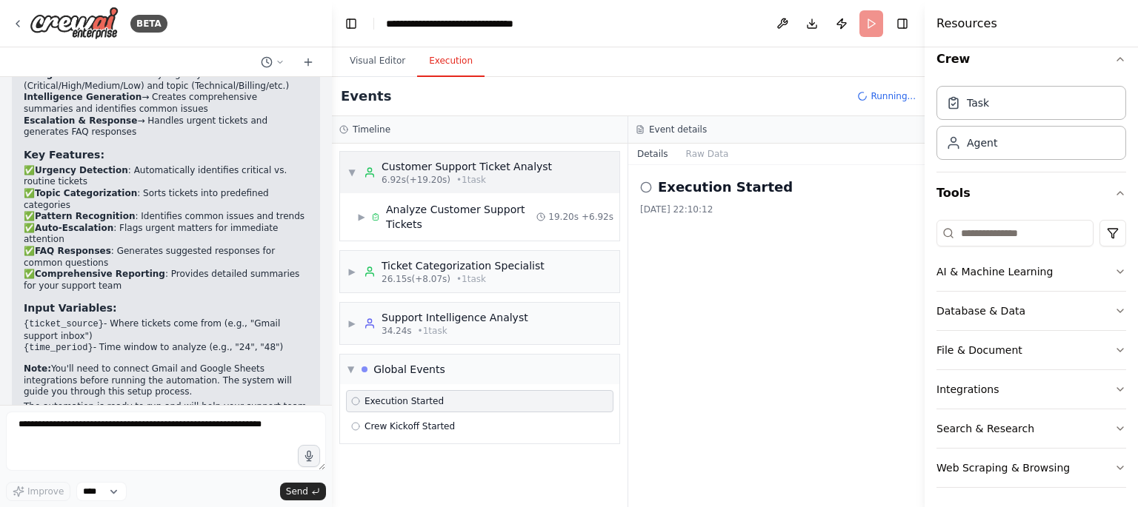
click at [362, 173] on div "▼ Customer Support Ticket Analyst 6.92s (+19.20s) • 1 task" at bounding box center [449, 172] width 204 height 27
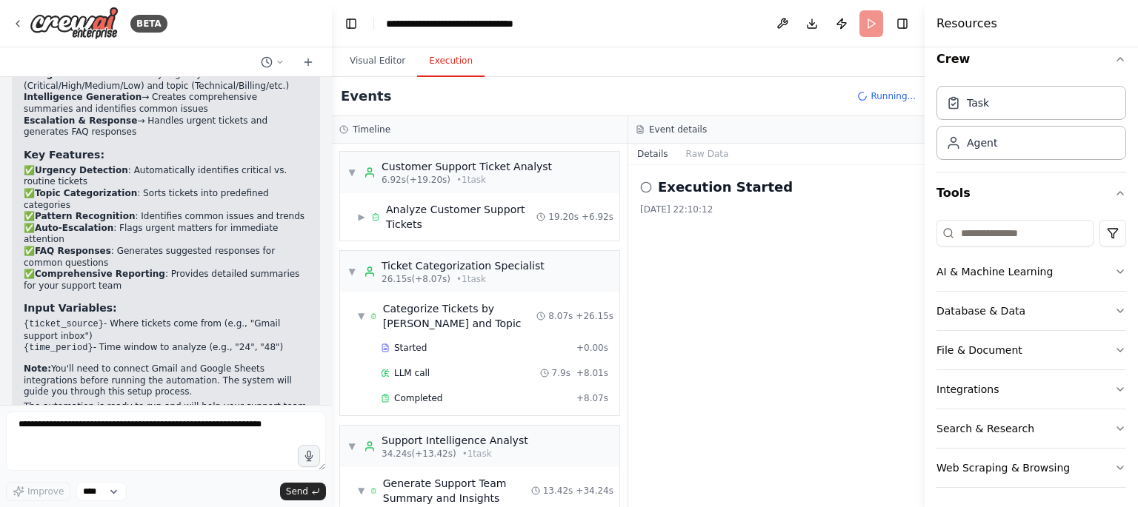
click at [673, 150] on button "Details" at bounding box center [652, 154] width 49 height 21
click at [645, 151] on button "Details" at bounding box center [652, 154] width 49 height 21
click at [990, 114] on div "Task" at bounding box center [1031, 102] width 190 height 34
click at [972, 149] on div "Agent" at bounding box center [1031, 142] width 190 height 34
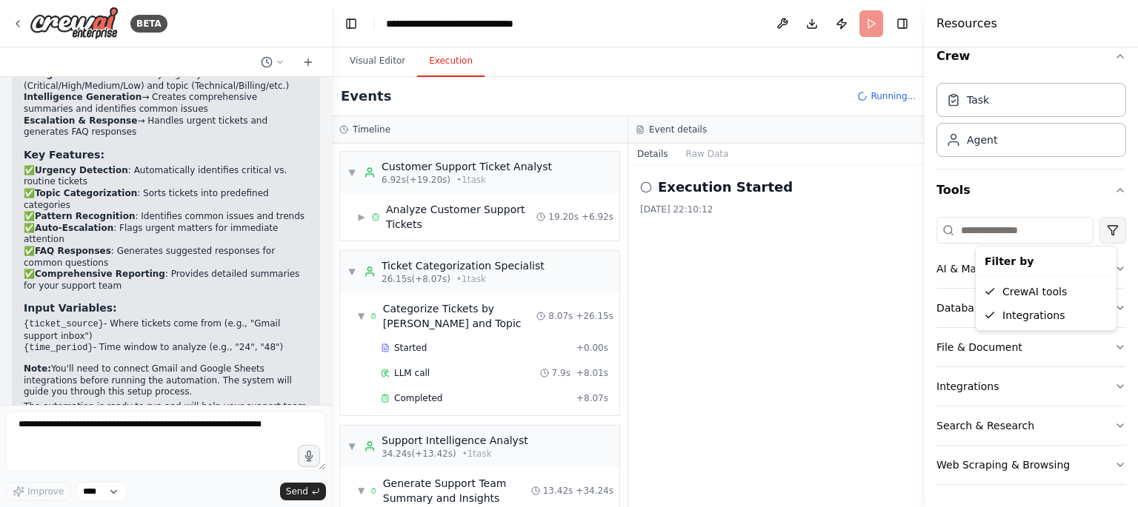
click at [1103, 227] on html "BETA Create a crew that automatically reads through customer support tickets, c…" at bounding box center [569, 253] width 1138 height 507
click at [1022, 397] on button "Integrations" at bounding box center [1031, 386] width 190 height 39
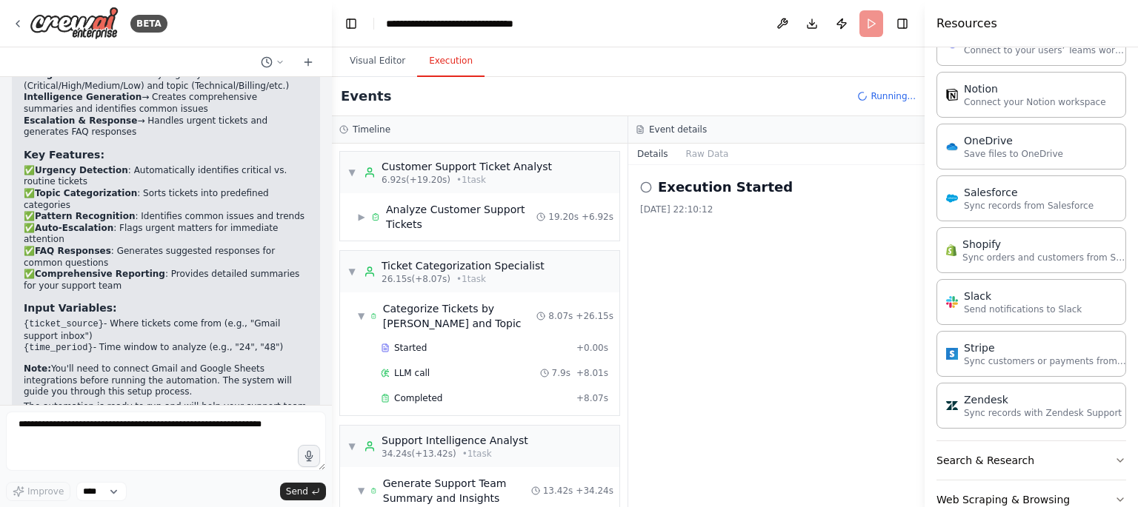
scroll to position [1061, 0]
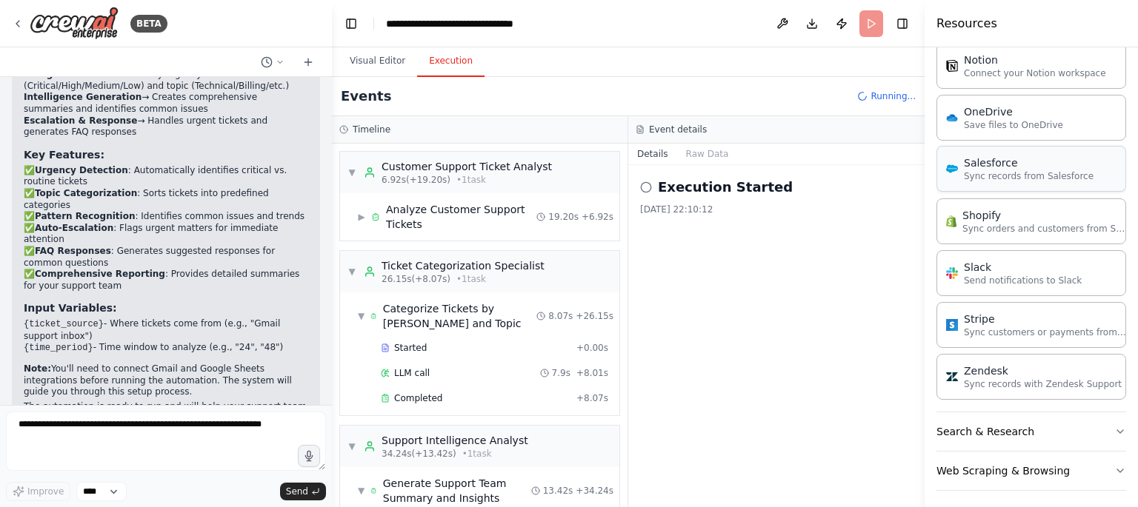
click at [993, 162] on div "Salesforce" at bounding box center [1029, 163] width 130 height 15
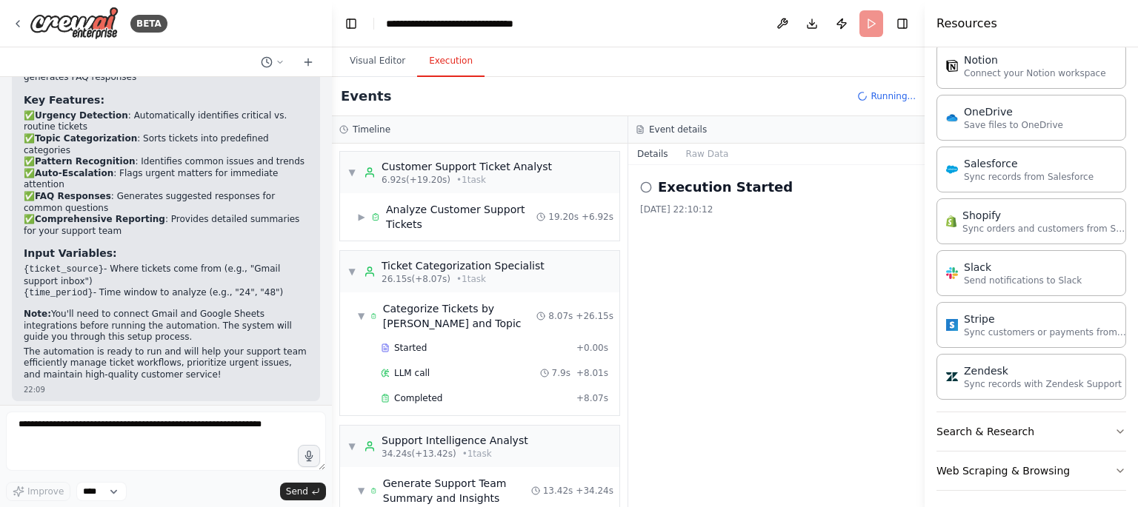
drag, startPoint x: 993, startPoint y: 162, endPoint x: 862, endPoint y: 187, distance: 132.8
click at [862, 187] on div "BETA Create a crew that automatically reads through customer support tickets, c…" at bounding box center [569, 253] width 1138 height 507
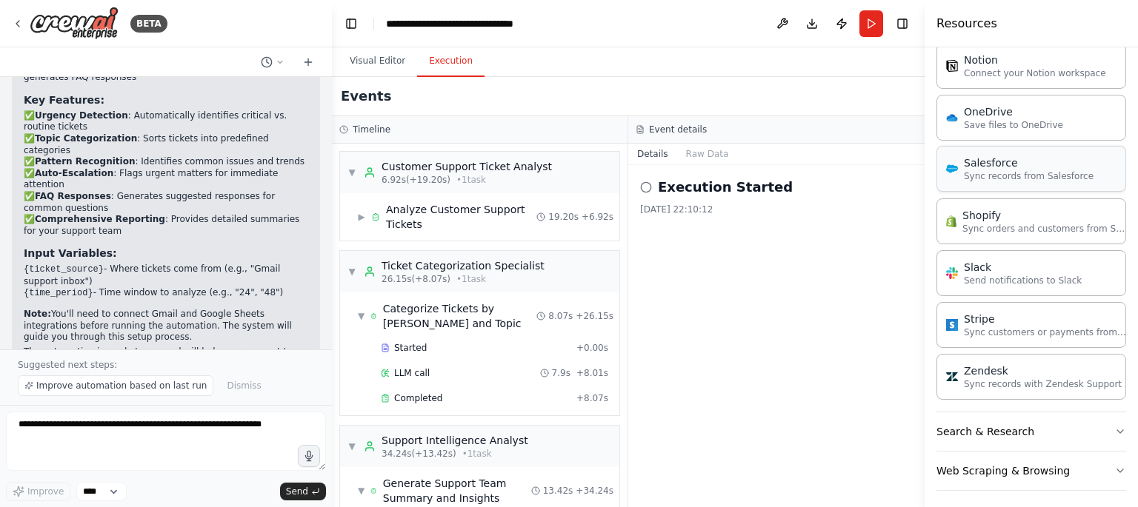
click at [983, 171] on p "Sync records from Salesforce" at bounding box center [1029, 176] width 130 height 12
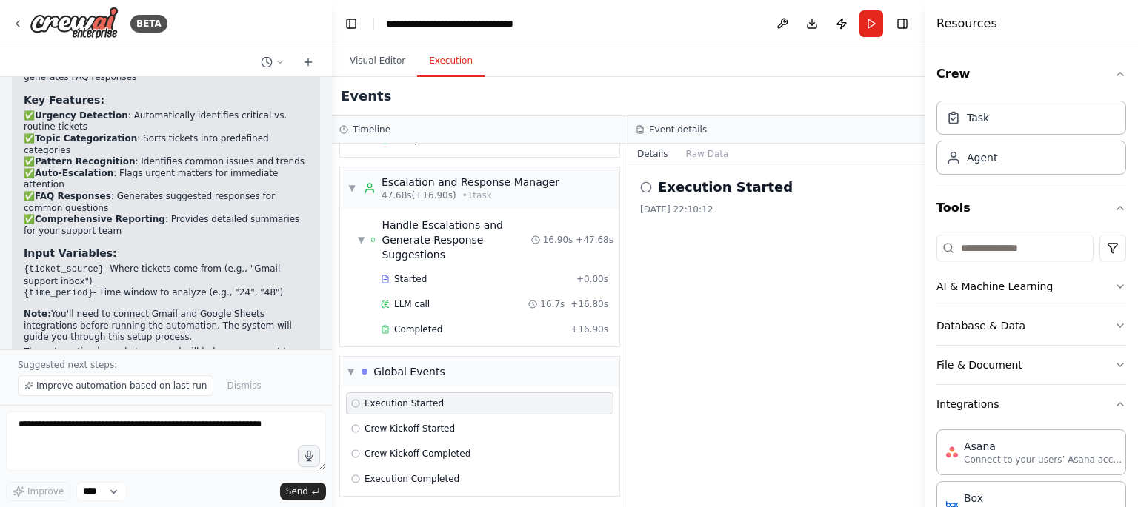
scroll to position [0, 0]
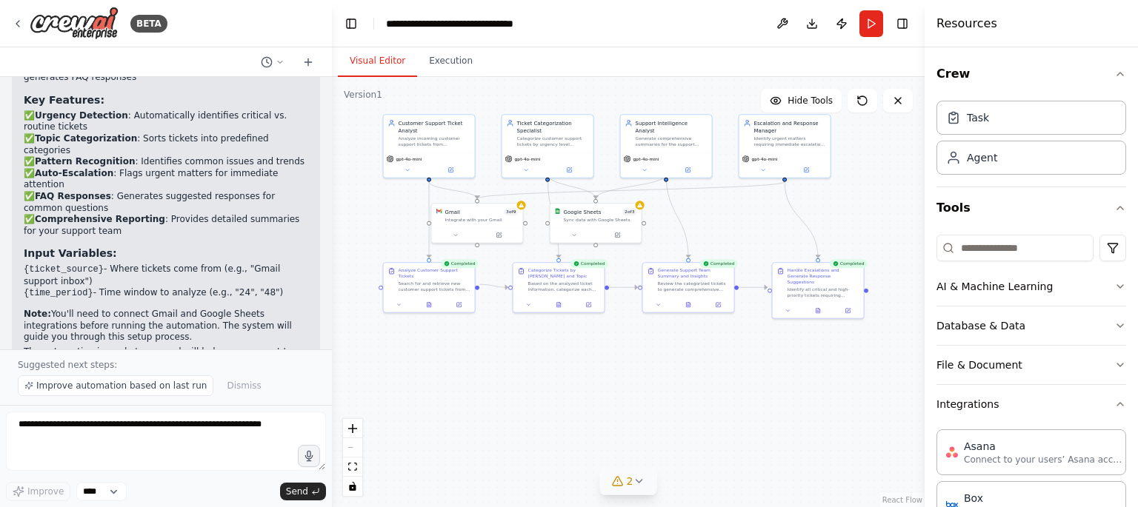
click at [383, 63] on button "Visual Editor" at bounding box center [377, 61] width 79 height 31
click at [446, 61] on button "Execution" at bounding box center [450, 61] width 67 height 31
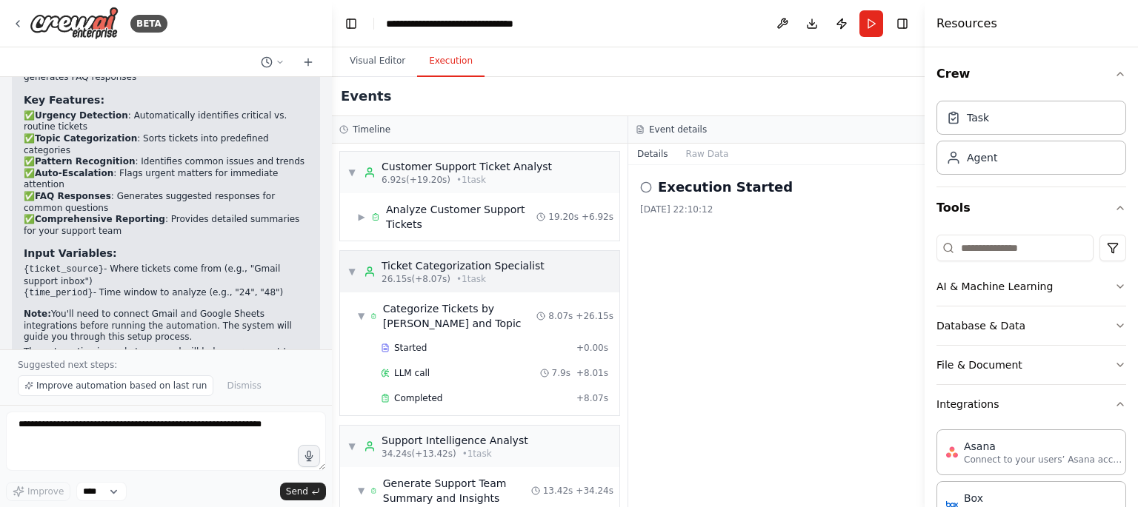
scroll to position [433, 0]
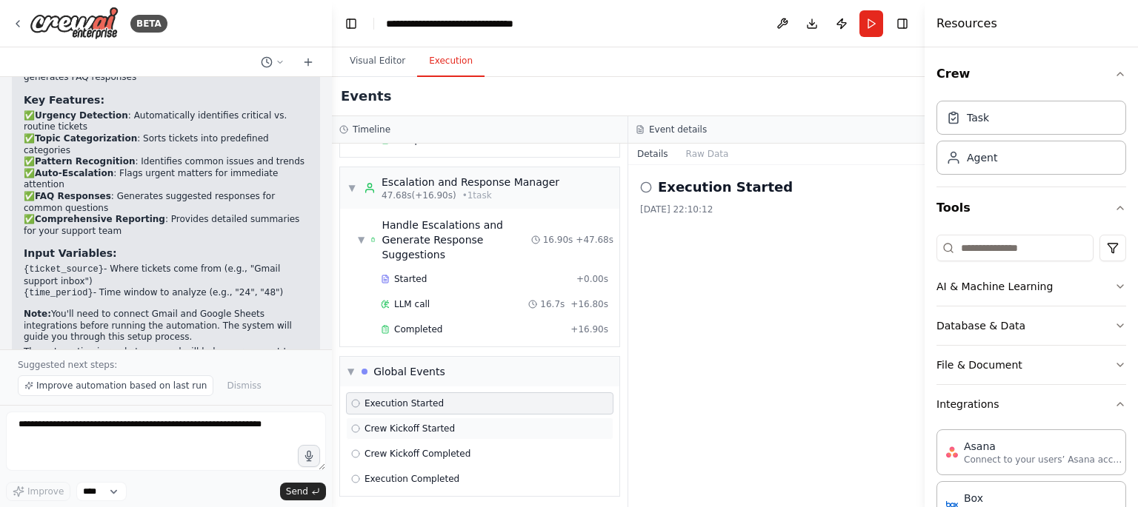
click at [417, 425] on span "Crew Kickoff Started" at bounding box center [410, 429] width 90 height 12
click at [425, 458] on div "Crew Kickoff Completed" at bounding box center [479, 454] width 267 height 22
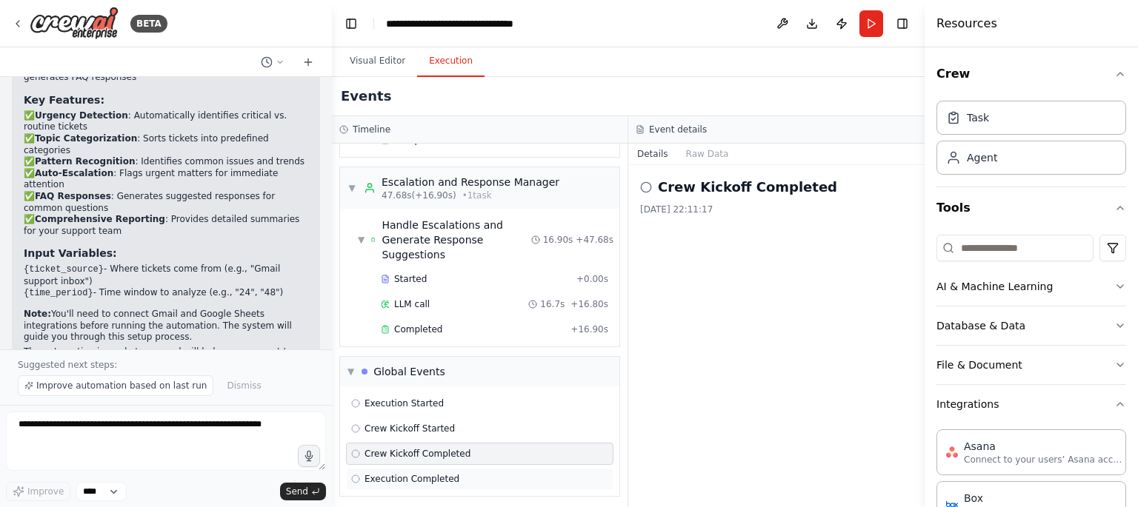
click at [419, 480] on div "Execution Completed" at bounding box center [479, 479] width 267 height 22
click at [425, 367] on div "Global Events" at bounding box center [409, 372] width 72 height 15
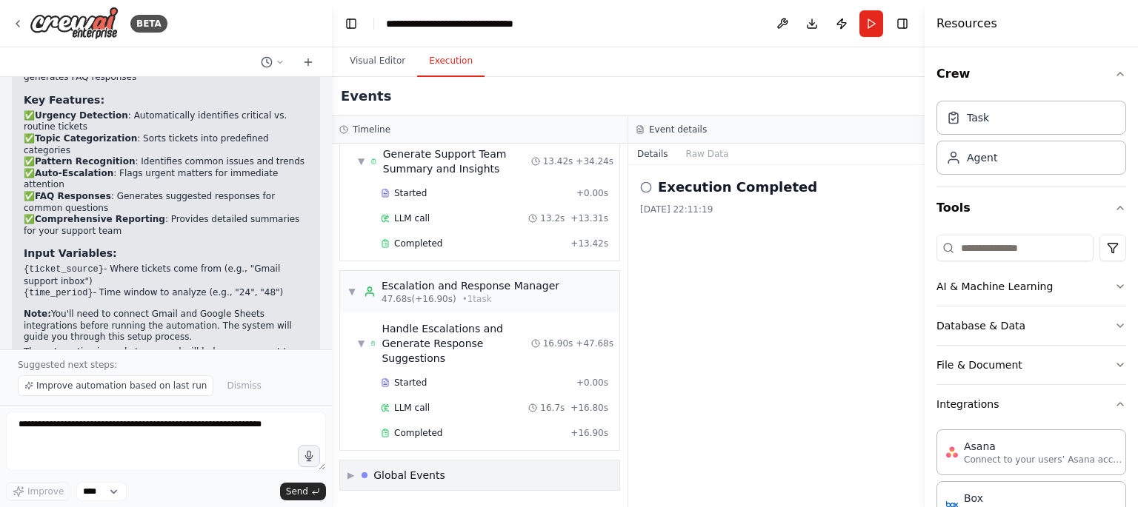
scroll to position [325, 0]
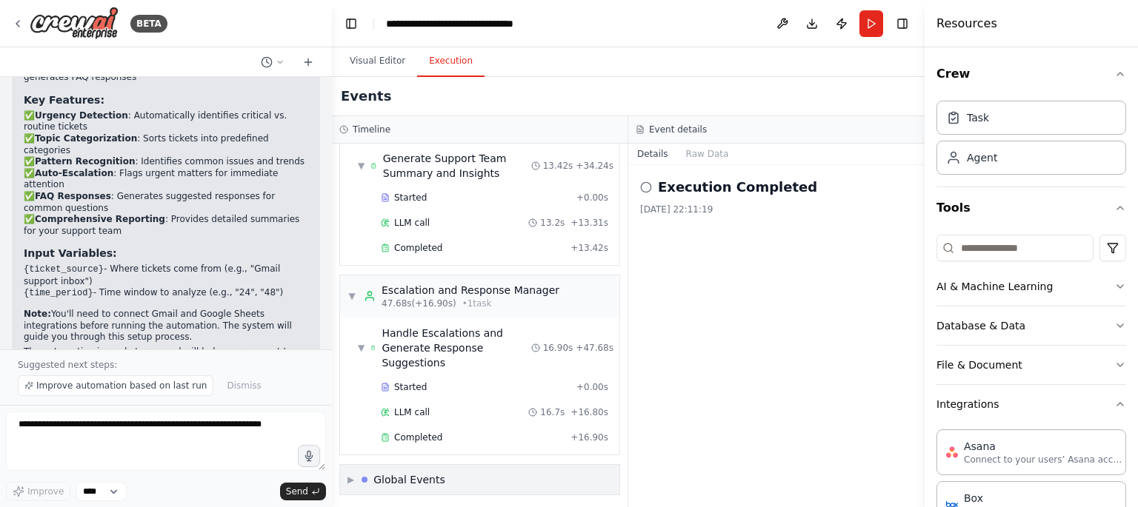
click at [425, 479] on div "Global Events" at bounding box center [409, 480] width 72 height 15
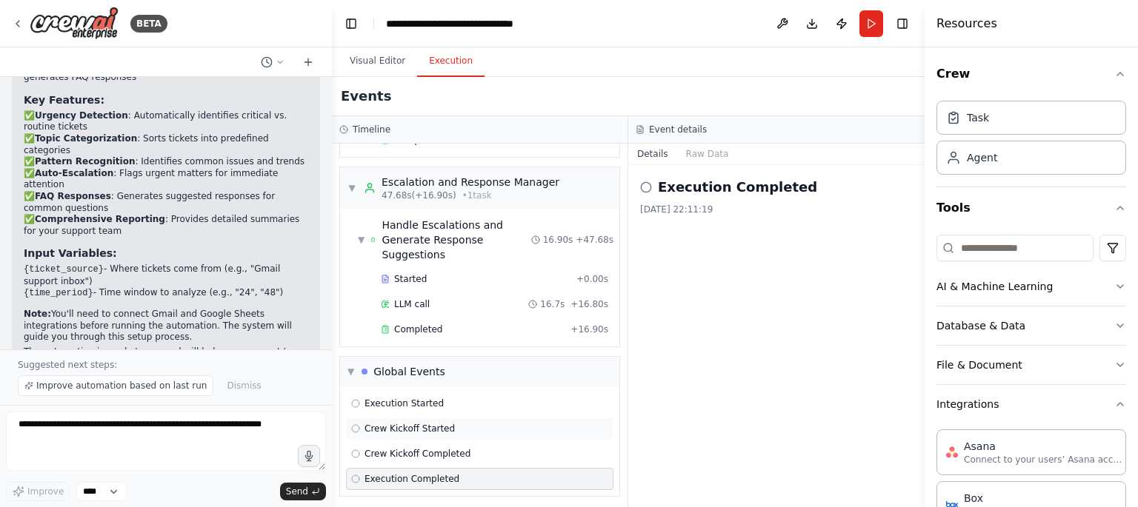
click at [420, 430] on div "Crew Kickoff Started" at bounding box center [479, 429] width 267 height 22
click at [642, 187] on icon at bounding box center [646, 188] width 12 height 12
click at [957, 153] on icon at bounding box center [953, 157] width 15 height 15
click at [976, 124] on div "Task" at bounding box center [1031, 117] width 190 height 34
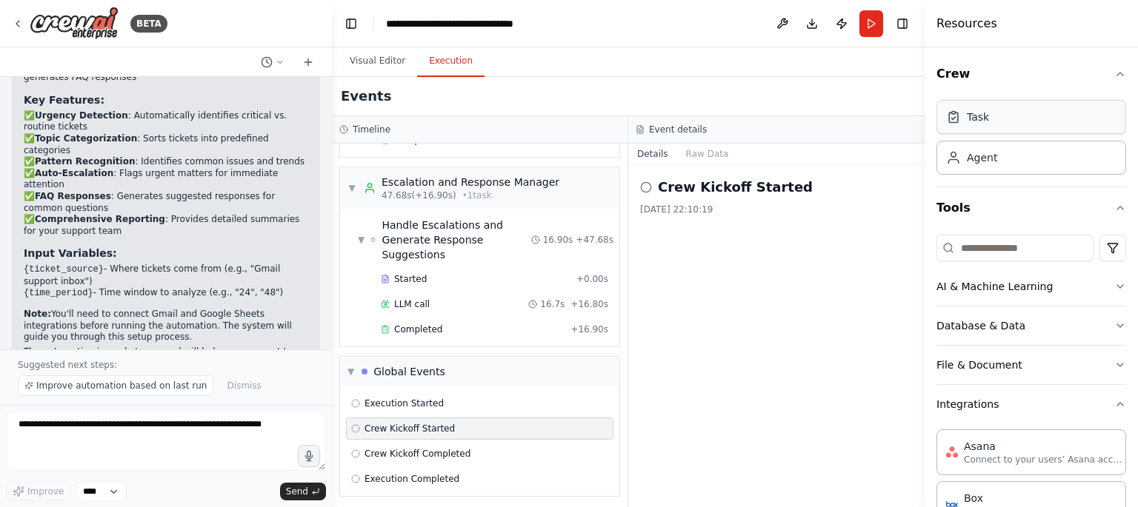
click at [976, 124] on div "Task" at bounding box center [1031, 117] width 190 height 34
